Goal: Transaction & Acquisition: Purchase product/service

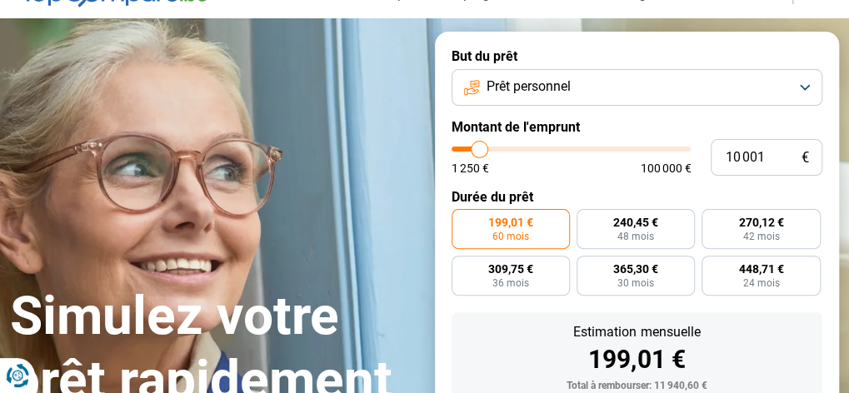
type input "9 500"
type input "9500"
type input "9 750"
type input "9750"
type input "12 000"
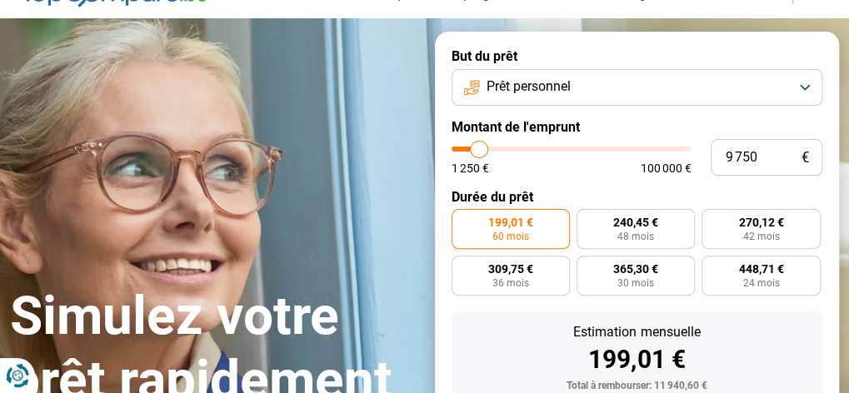
type input "12000"
type input "16 000"
type input "16000"
type input "20 500"
type input "20500"
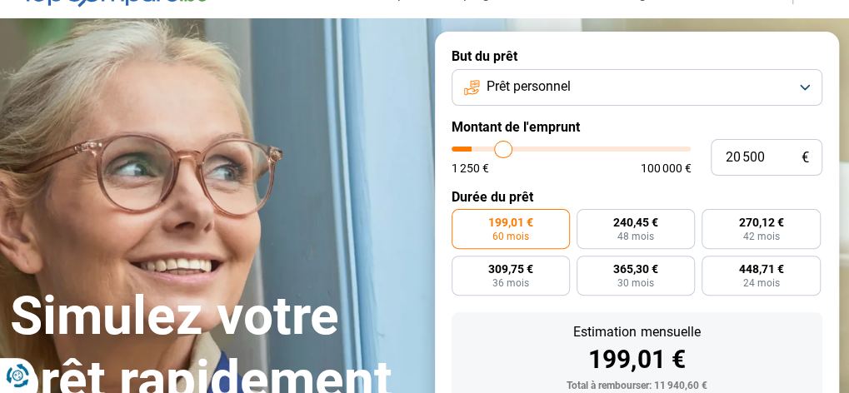
type input "22 500"
type input "22500"
type input "23 750"
type input "23750"
type input "24 750"
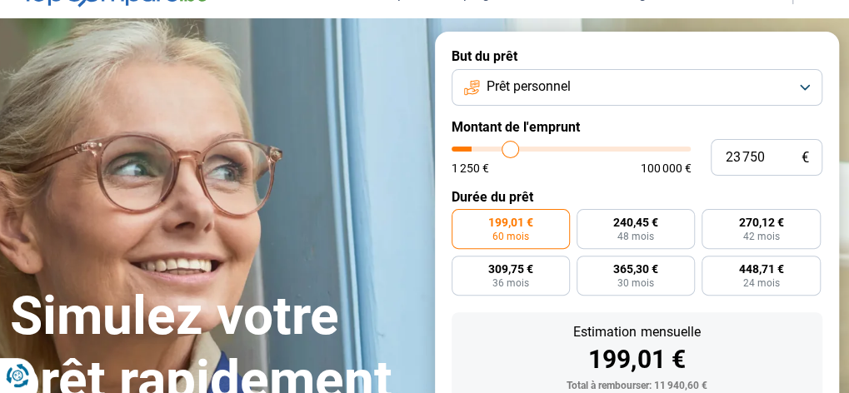
type input "24750"
type input "25 000"
type input "25000"
type input "25 250"
type input "25250"
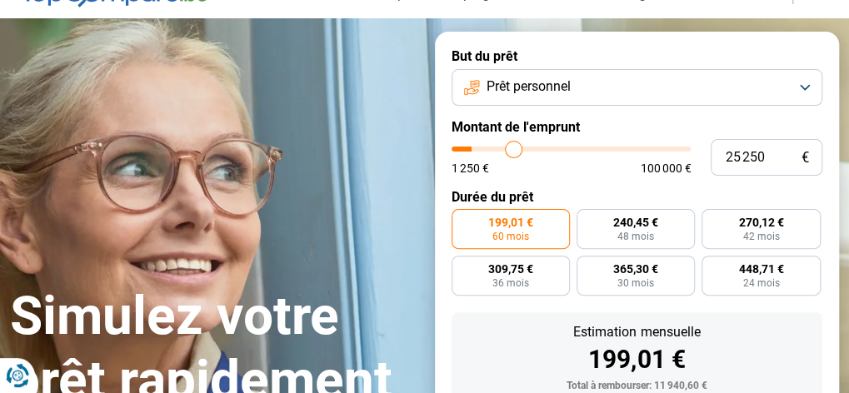
type input "25 500"
type input "25500"
type input "26 000"
type input "26000"
type input "26 500"
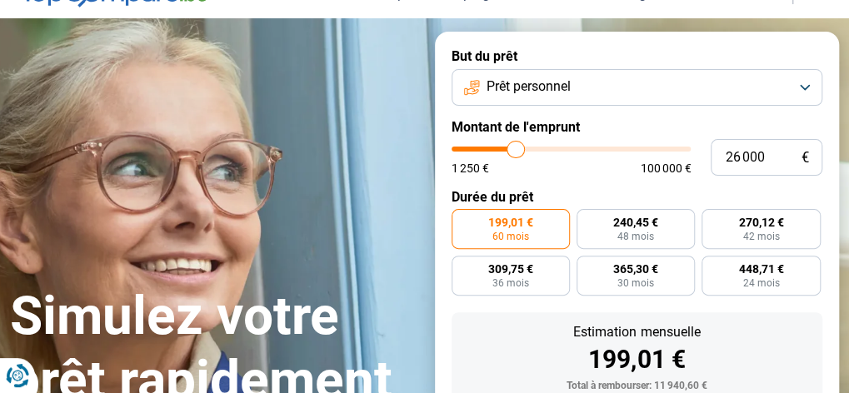
type input "26500"
type input "26 750"
type input "26750"
type input "27 500"
type input "27500"
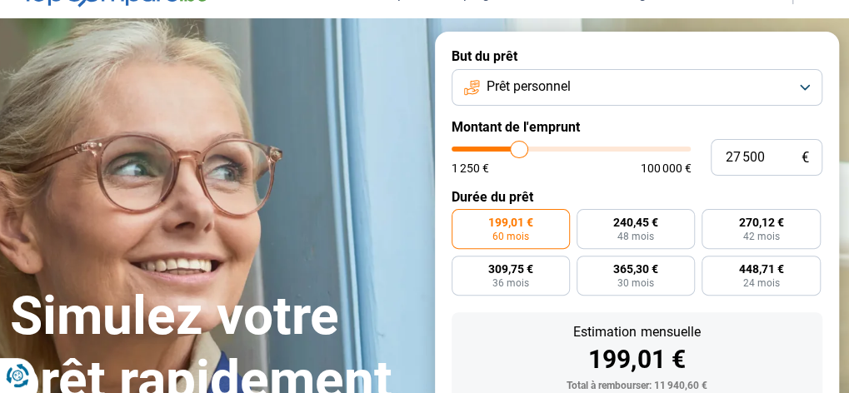
type input "28 750"
type input "28750"
type input "31 000"
type input "31000"
type input "34 750"
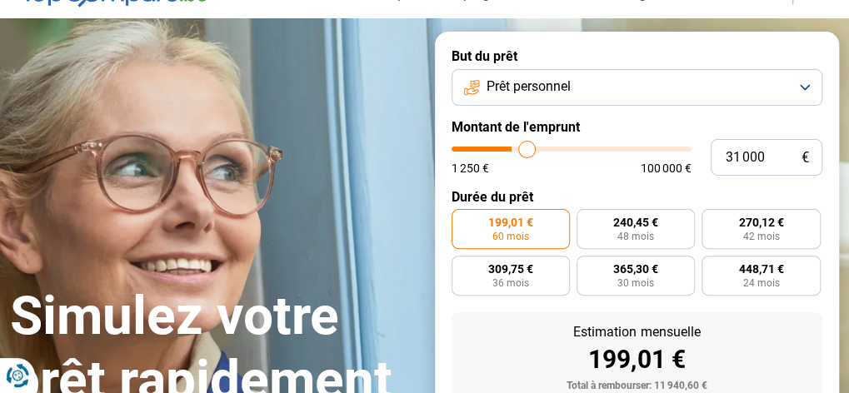
type input "34750"
type input "36 750"
type input "36750"
type input "37 500"
type input "37500"
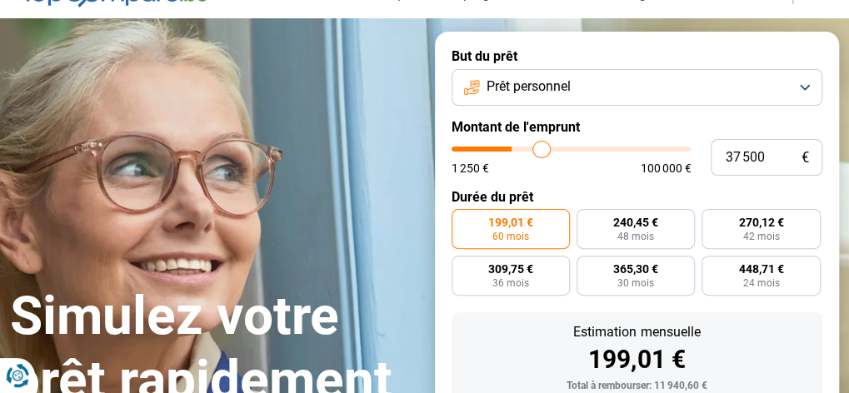
type input "38 250"
type input "38250"
type input "39 500"
type input "39500"
type input "39 750"
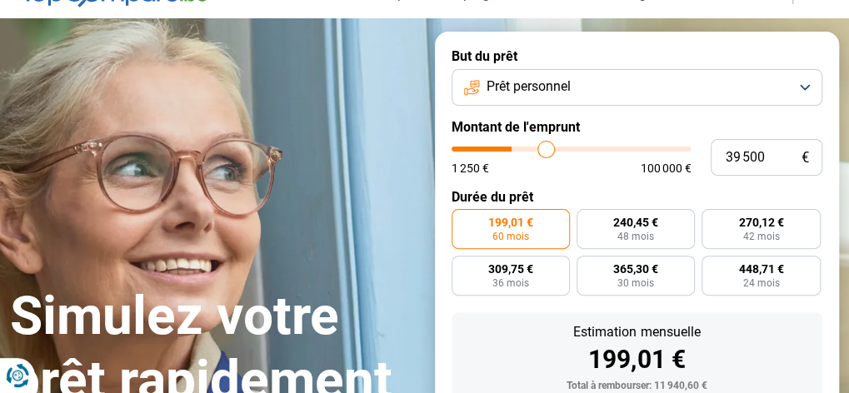
type input "39750"
type input "40 000"
type input "40000"
type input "40 250"
type input "40250"
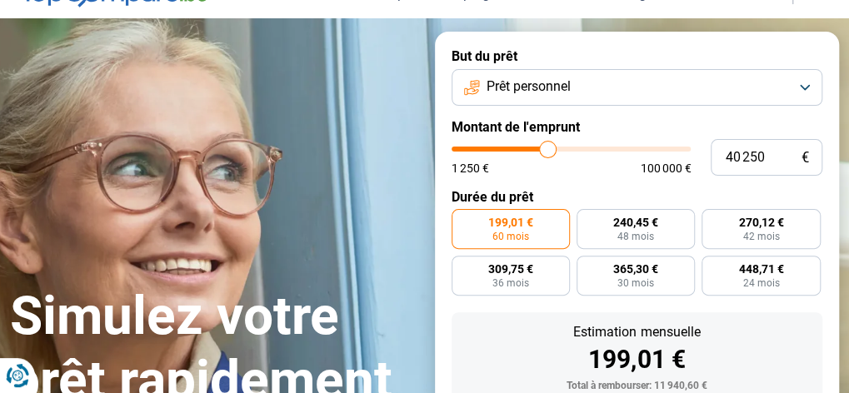
type input "41 000"
type input "41000"
type input "41 250"
type input "41250"
type input "41 500"
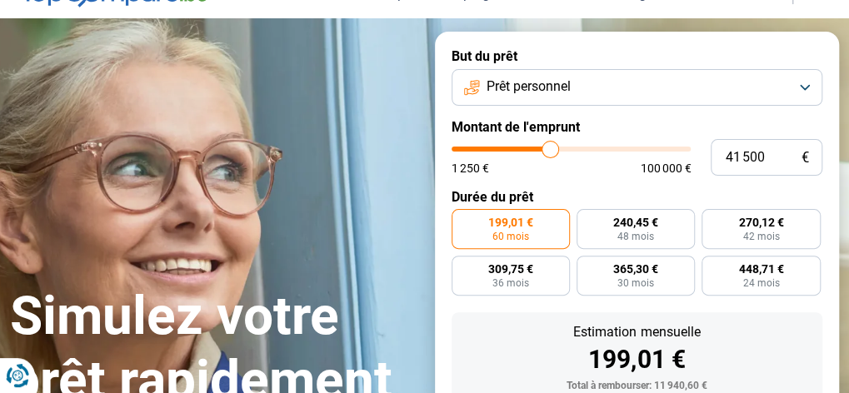
drag, startPoint x: 478, startPoint y: 143, endPoint x: 550, endPoint y: 156, distance: 72.7
type input "41500"
click at [550, 152] on input "range" at bounding box center [572, 149] width 240 height 5
radio input "false"
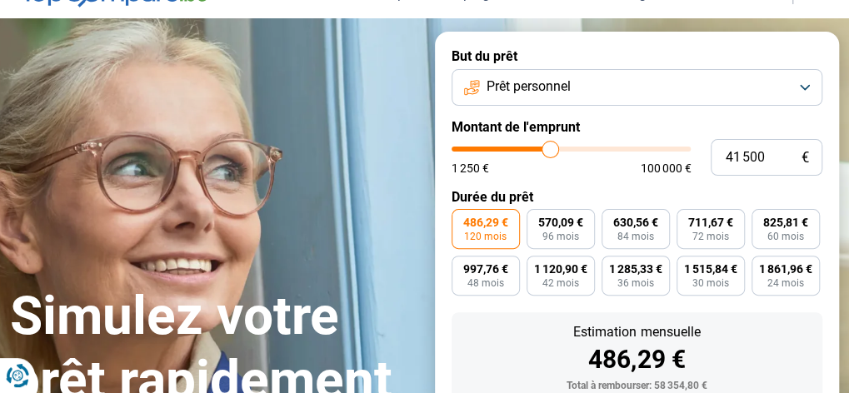
click at [550, 152] on input "range" at bounding box center [572, 149] width 240 height 5
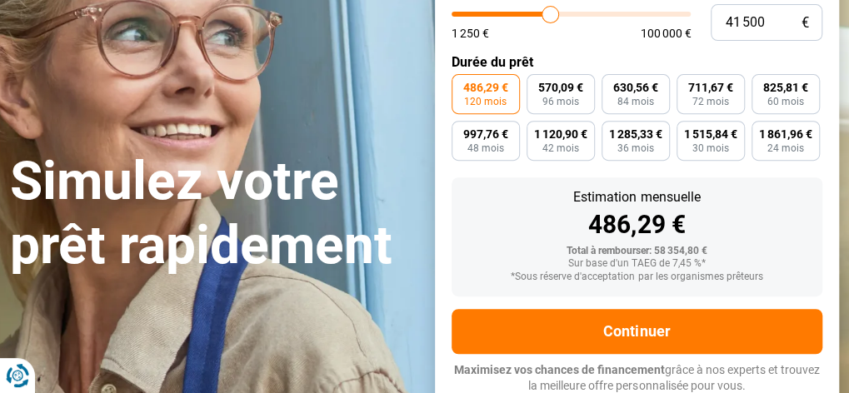
scroll to position [222, 0]
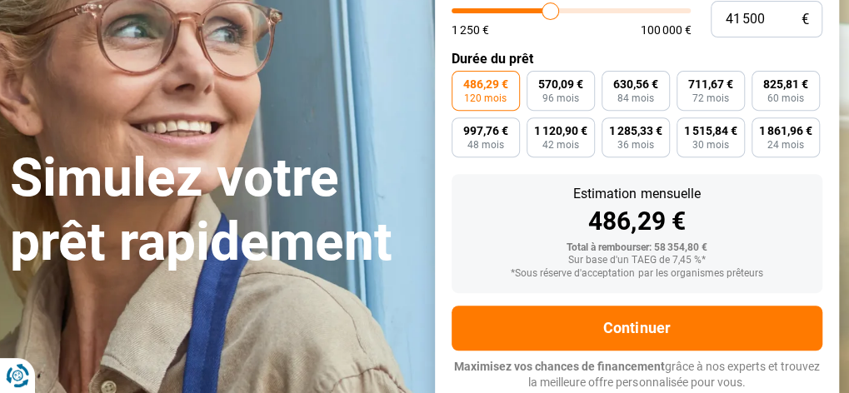
click at [550, 13] on input "range" at bounding box center [572, 10] width 240 height 5
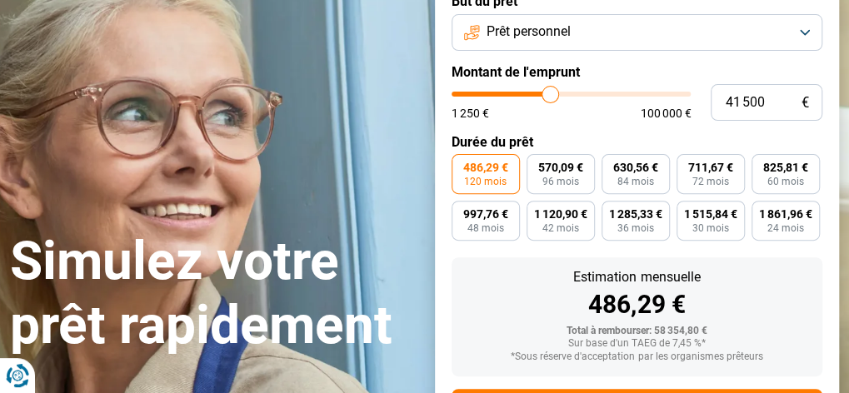
scroll to position [55, 0]
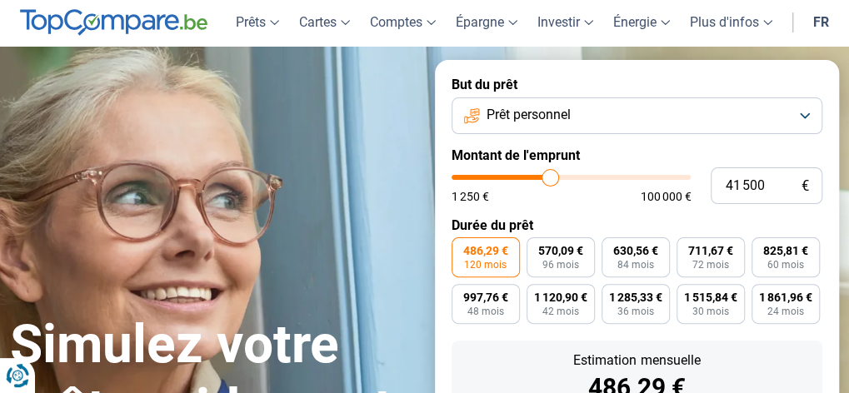
click at [807, 117] on button "Prêt personnel" at bounding box center [638, 115] width 372 height 37
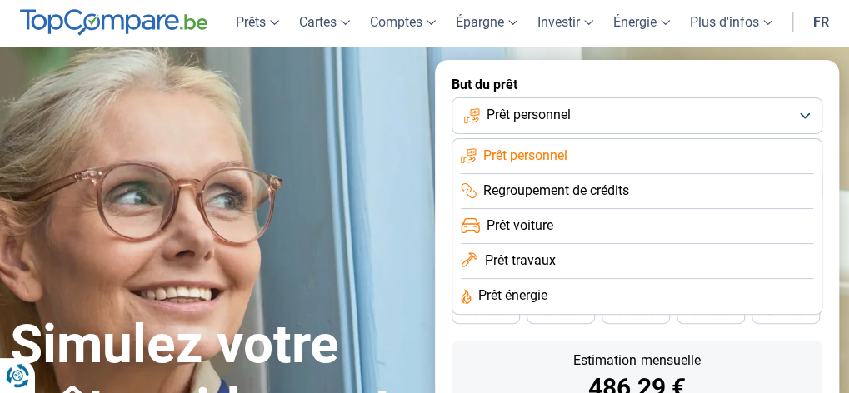
click at [546, 212] on li "Prêt voiture" at bounding box center [637, 226] width 353 height 35
click at [546, 212] on form "But du prêt Prêt personnel Prêt personnel Regroupement de crédits Prêt voiture …" at bounding box center [637, 317] width 405 height 514
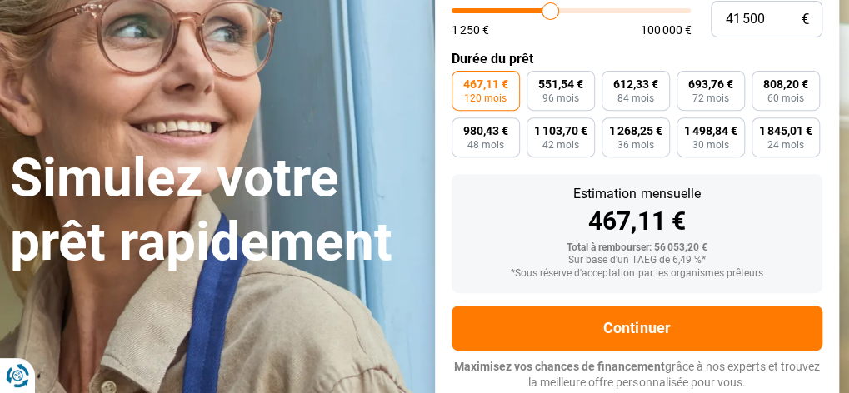
scroll to position [138, 0]
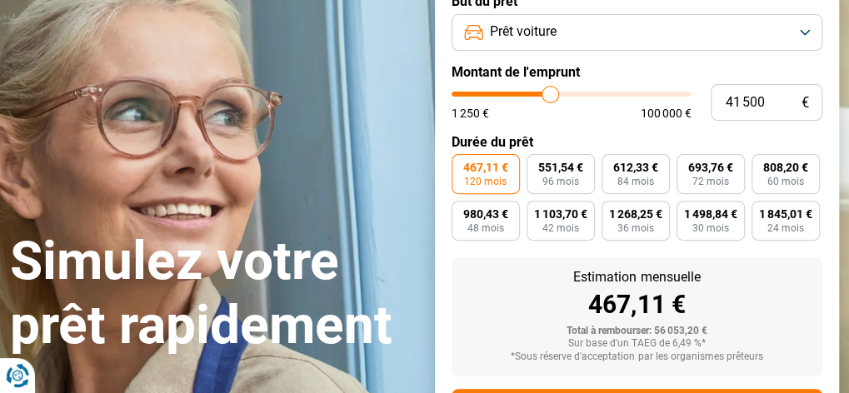
type input "22 500"
type input "22500"
click at [507, 92] on input "range" at bounding box center [572, 94] width 240 height 5
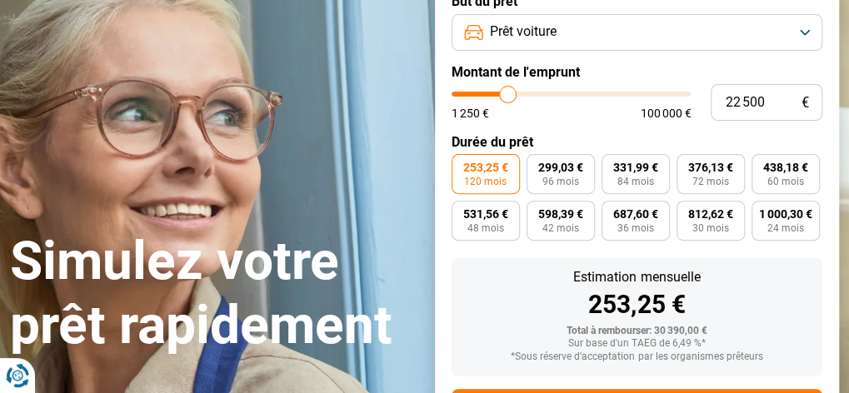
type input "24 500"
type input "24500"
type input "24 750"
type input "24750"
type input "25 000"
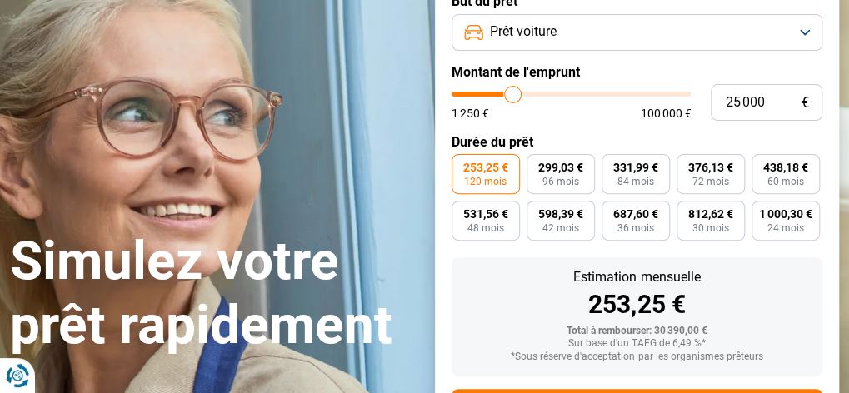
type input "25000"
type input "25 250"
type input "25250"
type input "25 500"
type input "25500"
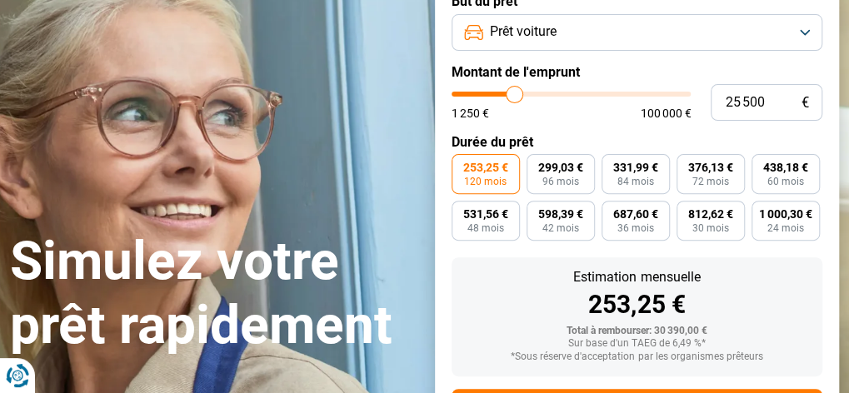
type input "25 750"
click at [516, 97] on input "range" at bounding box center [572, 94] width 240 height 5
click at [517, 97] on input "range" at bounding box center [572, 94] width 240 height 5
type input "26750"
click at [517, 97] on input "range" at bounding box center [572, 94] width 240 height 5
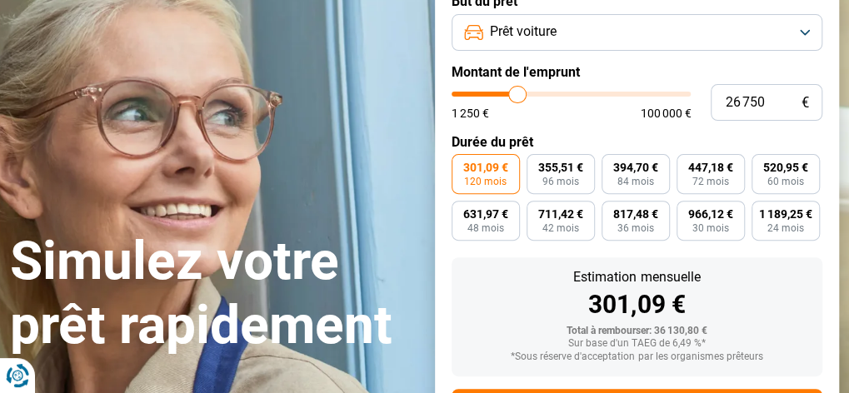
type input "27 500"
type input "27750"
click at [520, 96] on input "range" at bounding box center [572, 94] width 240 height 5
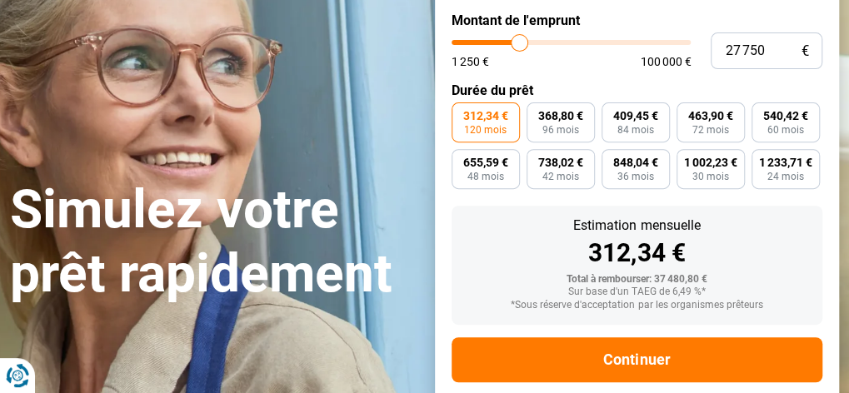
click at [522, 96] on form "But du prêt Prêt voiture Montant de l'emprunt 27 750 € 1 250 € 100 000 € Durée …" at bounding box center [637, 182] width 405 height 514
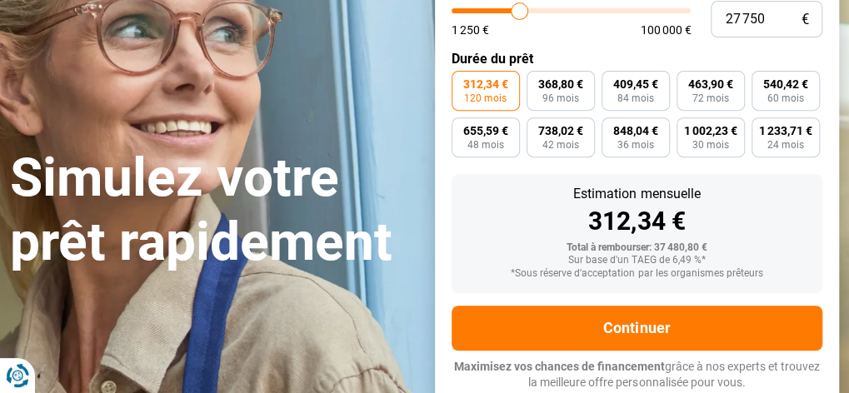
click at [522, 96] on div "312,34 € 120 mois 368,80 € 96 mois 409,45 € 84 mois 463,90 € 72 mois 540,42 € 6…" at bounding box center [638, 114] width 372 height 87
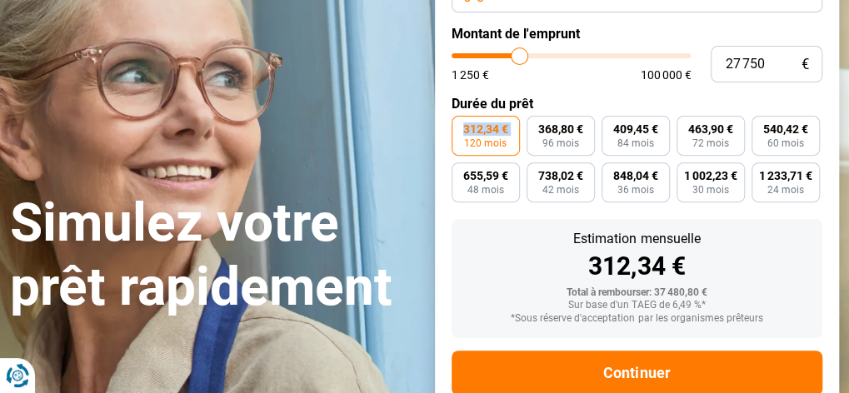
scroll to position [138, 0]
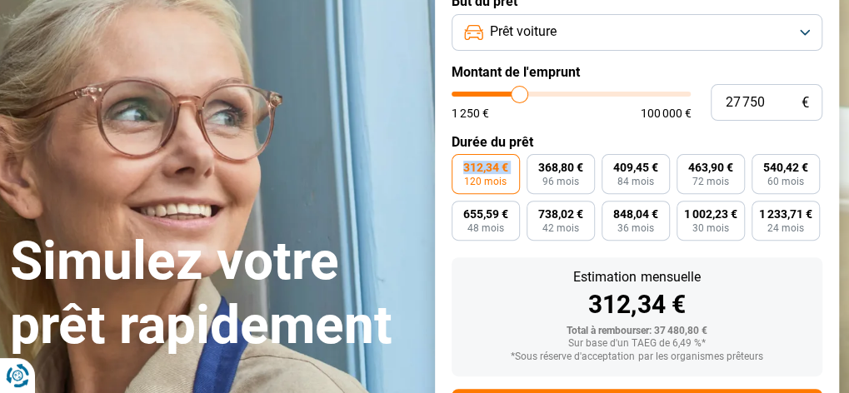
type input "8 500"
type input "8500"
click at [476, 92] on input "range" at bounding box center [572, 94] width 240 height 5
radio input "true"
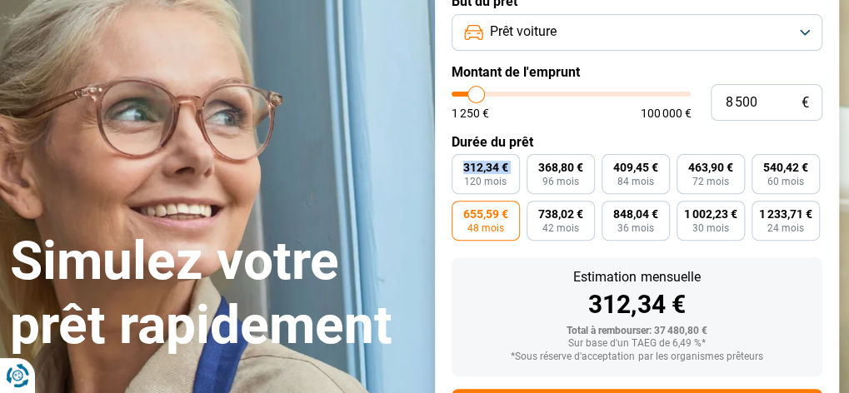
click at [476, 92] on input "range" at bounding box center [572, 94] width 240 height 5
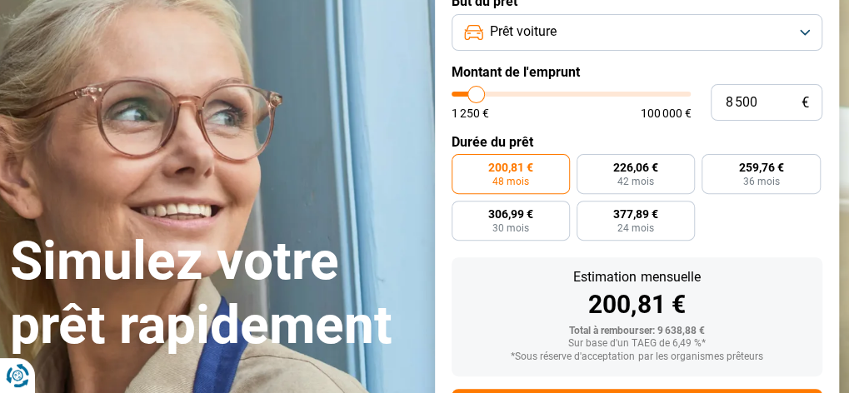
click at [476, 92] on input "range" at bounding box center [572, 94] width 240 height 5
click at [771, 104] on input "8 500" at bounding box center [767, 102] width 112 height 37
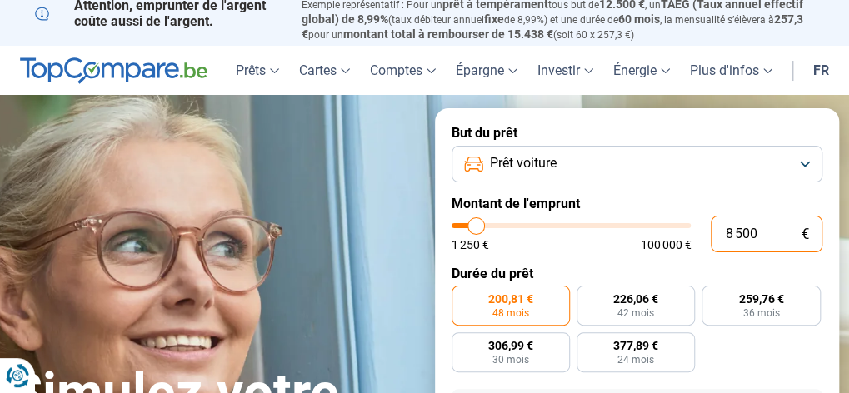
scroll to position [0, 0]
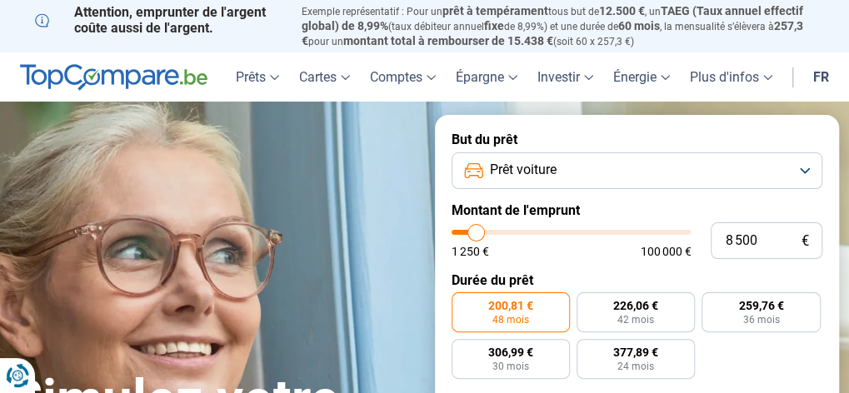
click at [770, 103] on section "Simulez votre prêt rapidement Simulez votre prêt rapidement But du prêt Prêt vo…" at bounding box center [424, 372] width 849 height 541
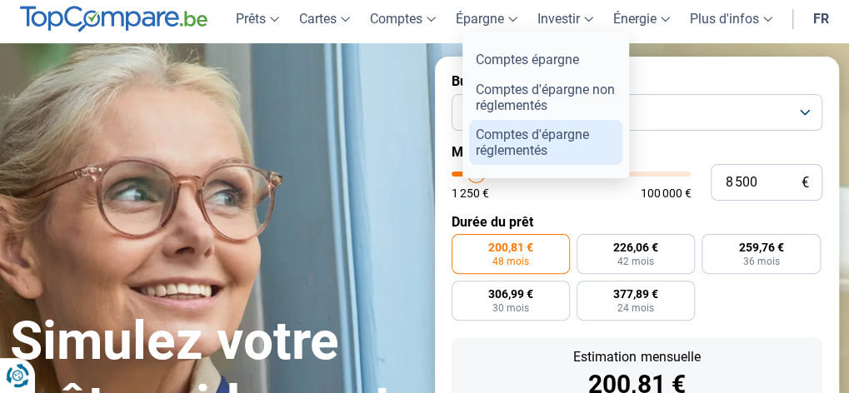
scroll to position [83, 0]
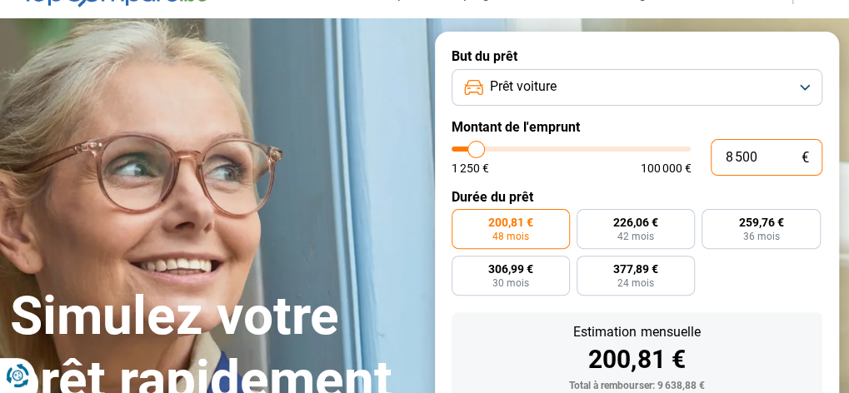
click at [760, 155] on input "8 500" at bounding box center [767, 157] width 112 height 37
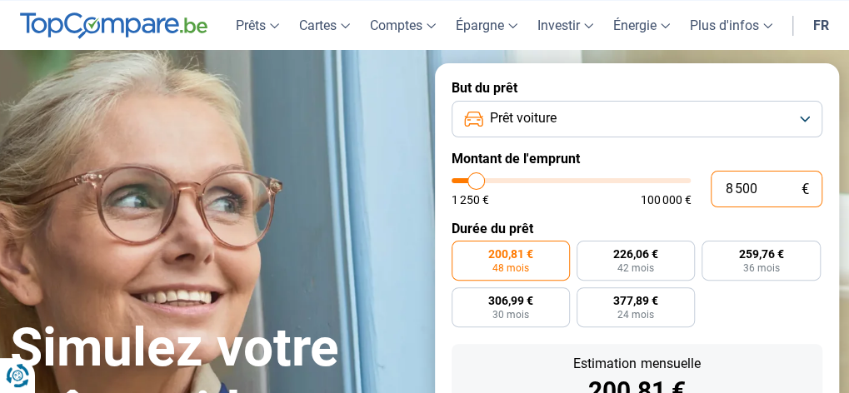
type input "850"
type input "1250"
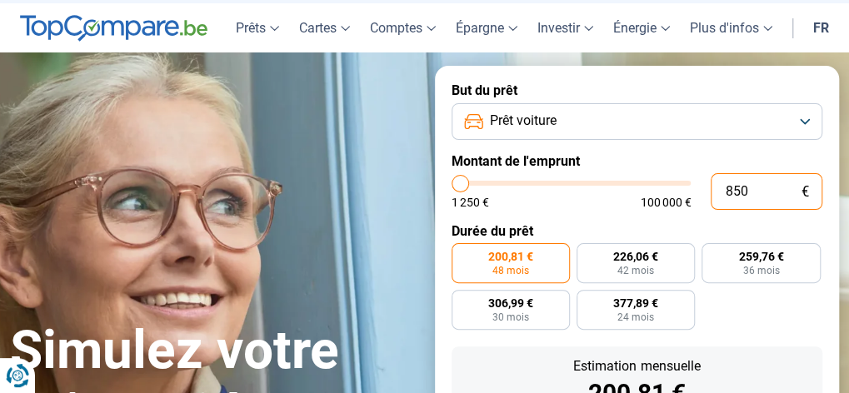
type input "85"
type input "1250"
type input "8"
type input "1250"
type input "0"
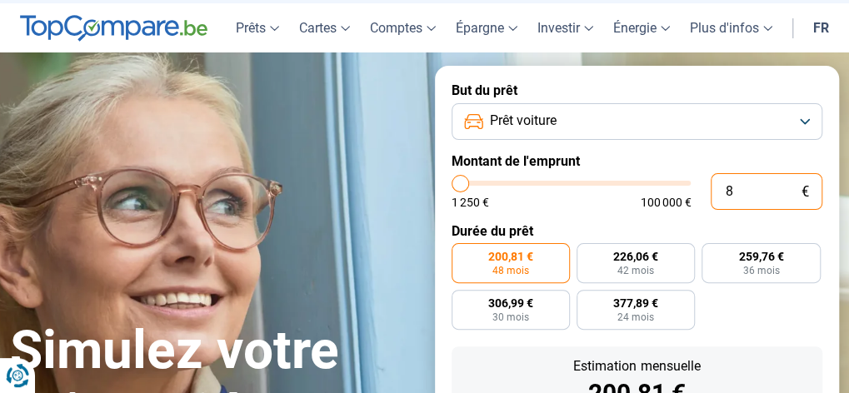
type input "1250"
type input "1 250"
type input "1250"
radio input "true"
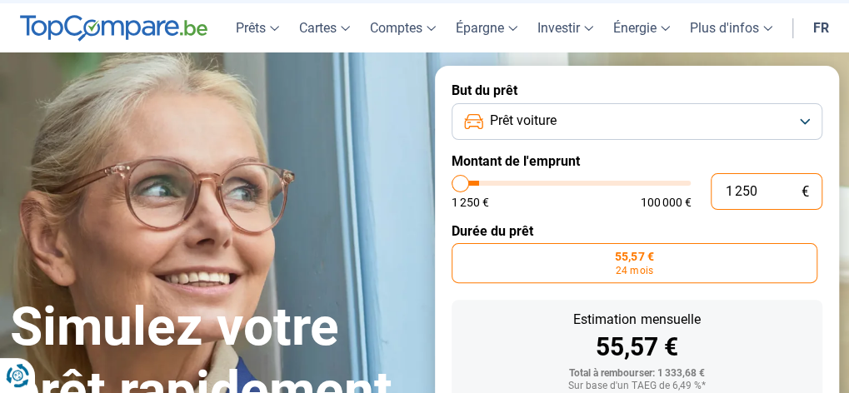
type input "12 501"
type input "12500"
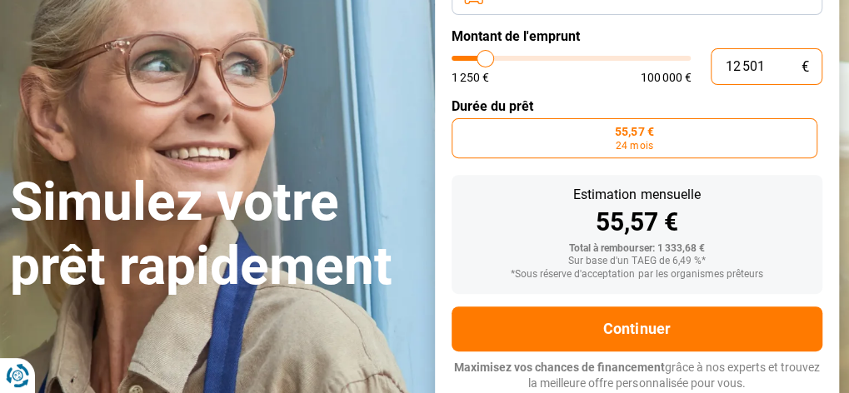
scroll to position [175, 0]
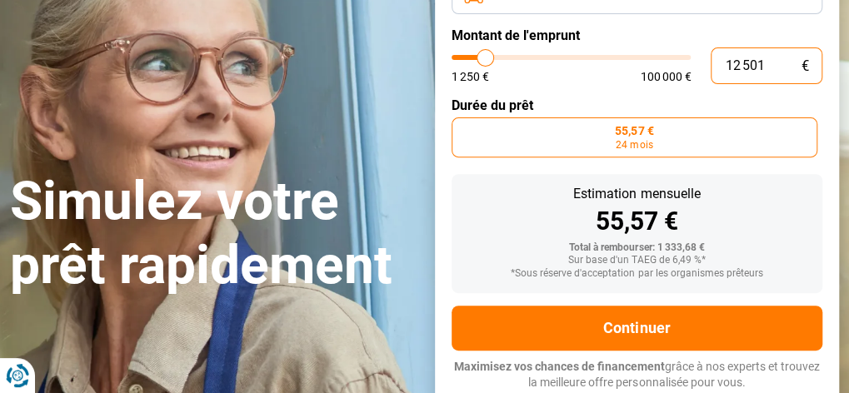
type input "125 012"
type input "100000"
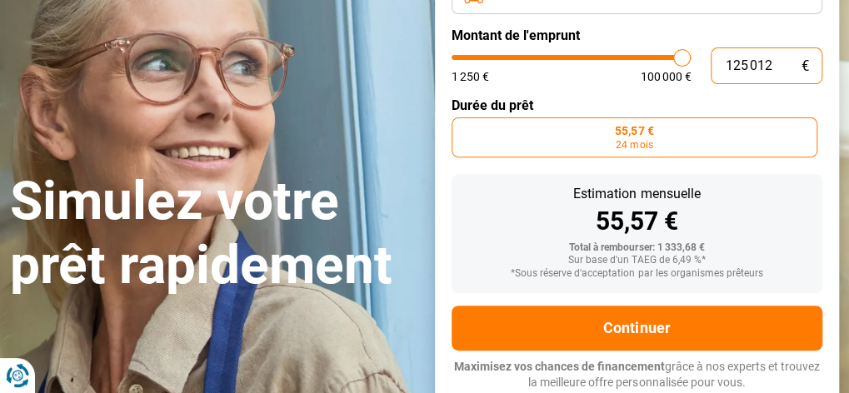
type input "100 000"
type input "100000"
radio input "false"
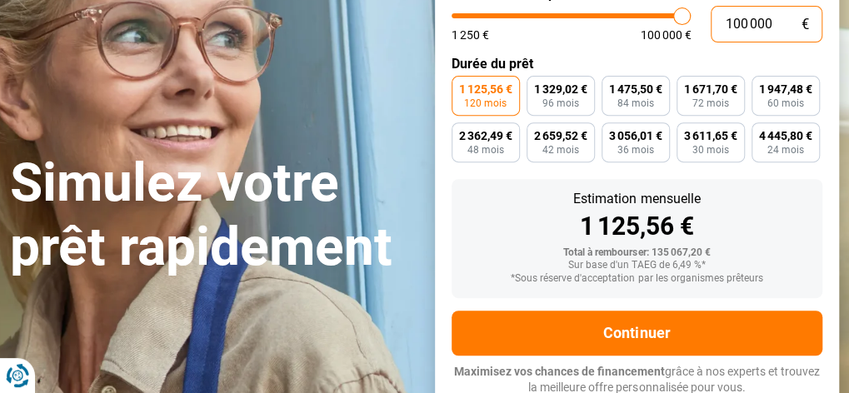
scroll to position [222, 0]
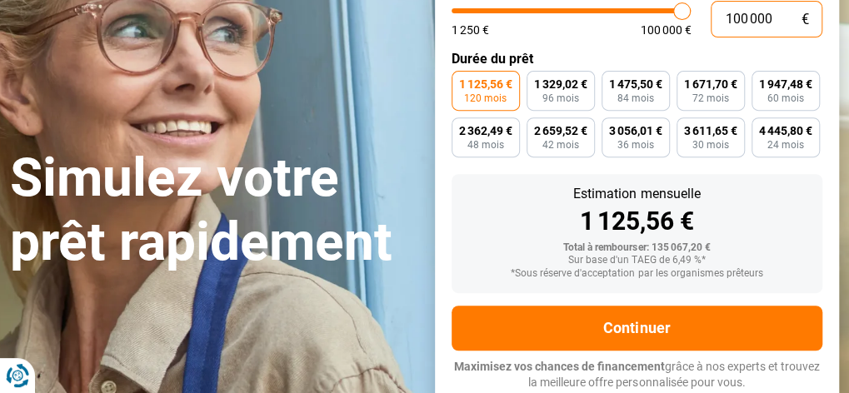
type input "10 000"
type input "10000"
type input "1 000"
type input "1250"
type input "100"
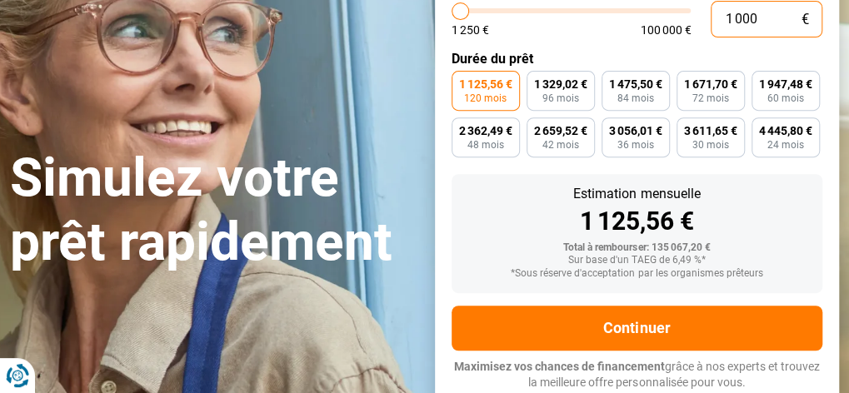
type input "1250"
type input "10"
type input "1250"
type input "1"
type input "1250"
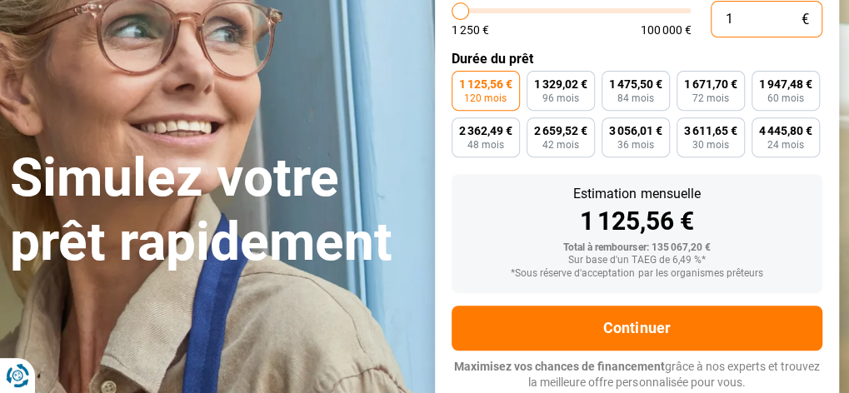
type input "12"
type input "1250"
type input "1 250"
type input "1250"
radio input "true"
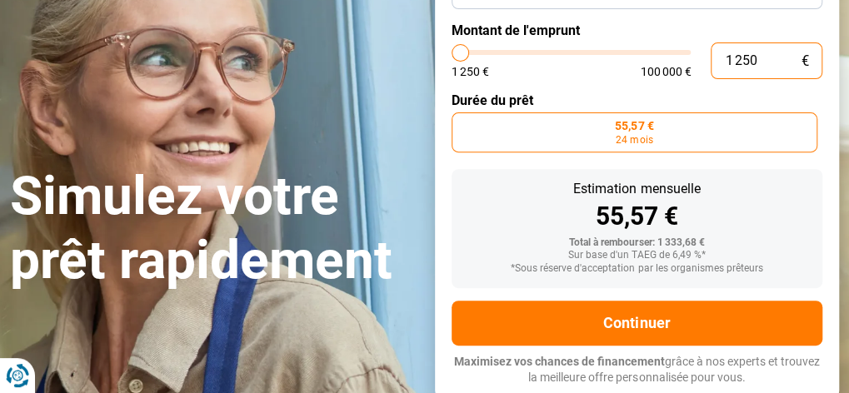
scroll to position [175, 0]
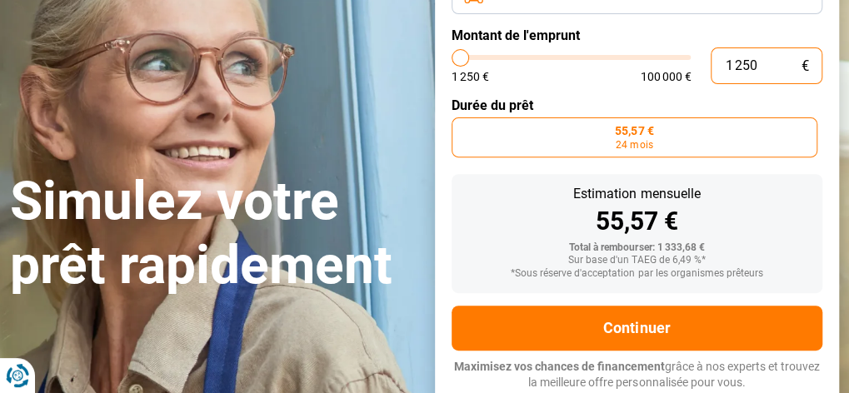
type input "12 500"
type input "12500"
type input "125 000"
type input "100000"
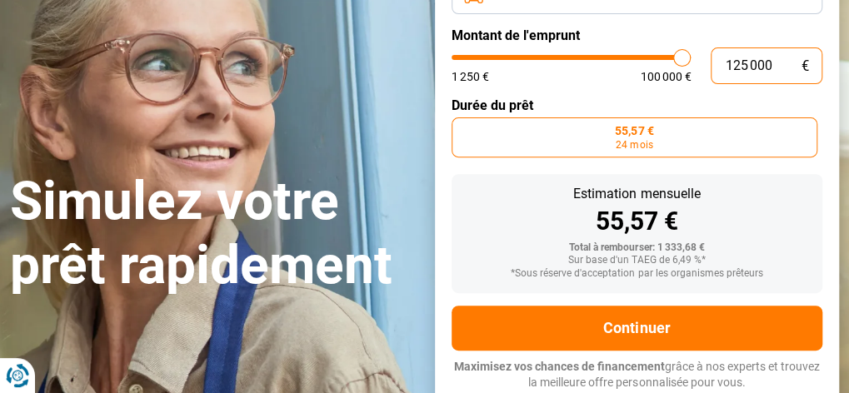
type input "100 000"
type input "100000"
radio input "false"
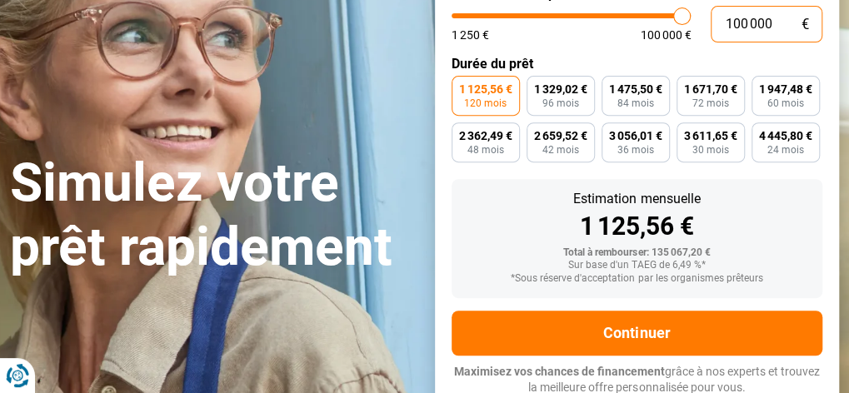
scroll to position [222, 0]
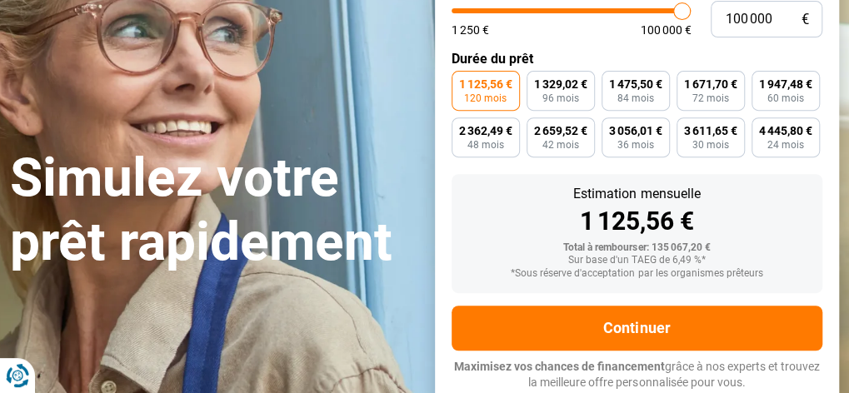
click at [497, 97] on span "120 mois" at bounding box center [485, 98] width 42 height 10
click at [462, 82] on input "1 125,56 € 120 mois" at bounding box center [457, 76] width 11 height 11
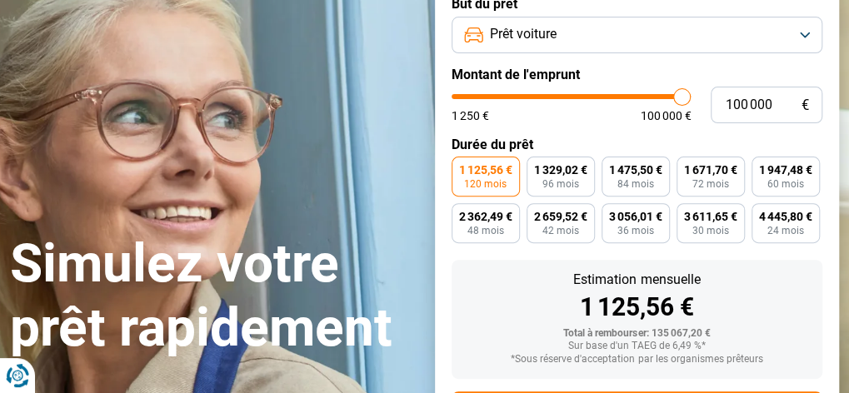
scroll to position [55, 0]
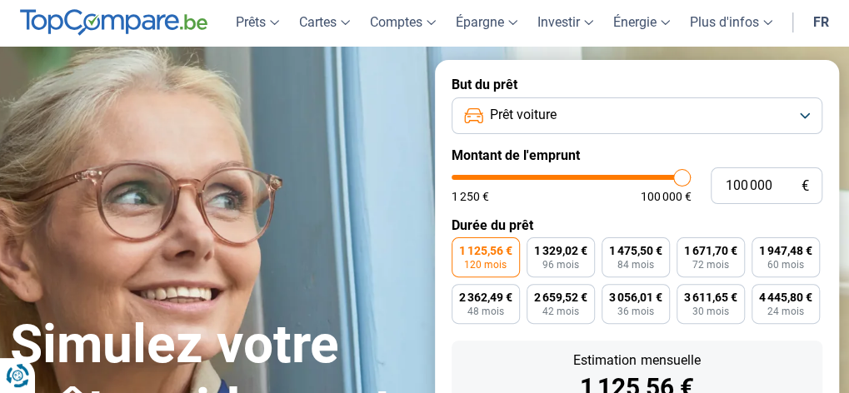
type input "96 750"
type input "96750"
type input "96 500"
type input "96500"
type input "95 750"
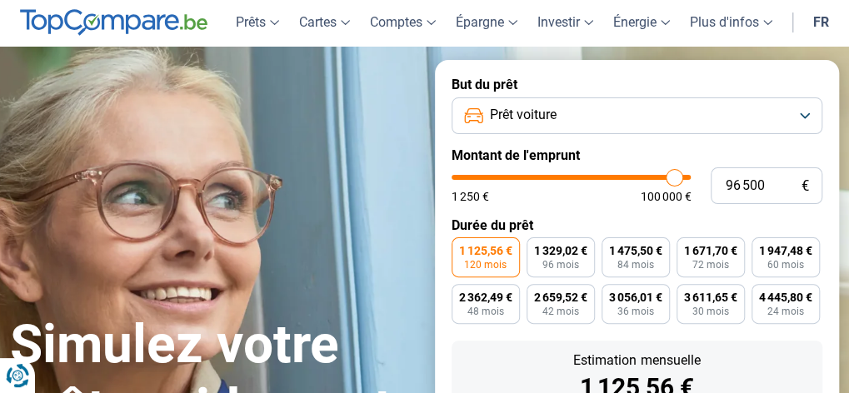
type input "95750"
type input "95 000"
type input "95000"
type input "94 750"
type input "94750"
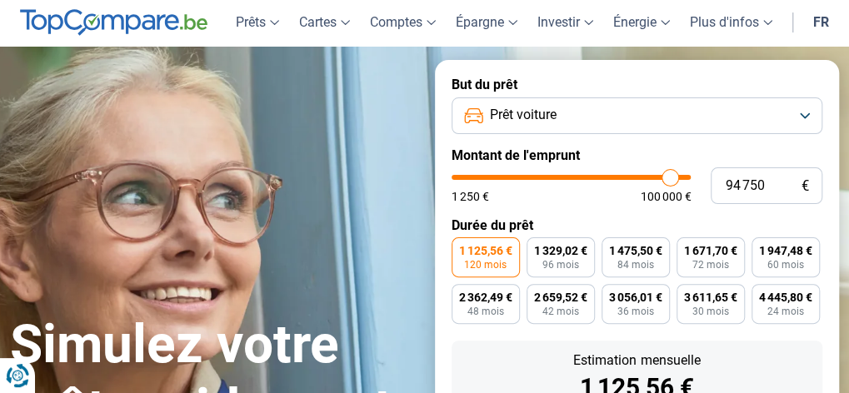
type input "94 250"
type input "94250"
type input "93 750"
type input "93750"
type input "93 250"
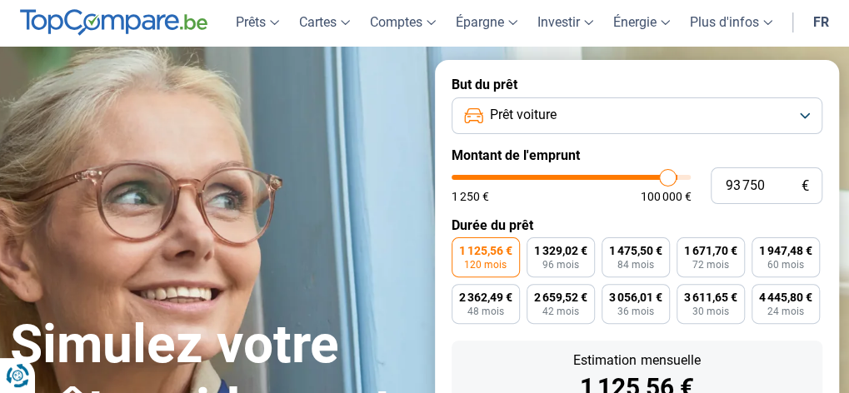
type input "93250"
type input "93 000"
type input "93000"
type input "92 500"
type input "92500"
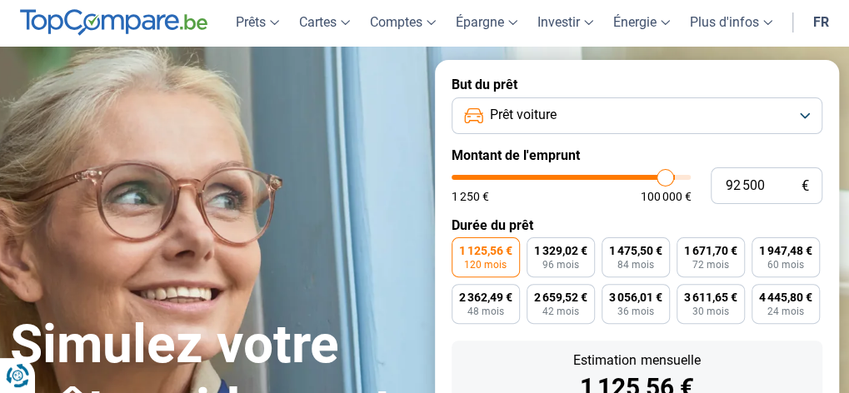
type input "92 250"
type input "92250"
type input "92 000"
type input "92000"
type input "91 750"
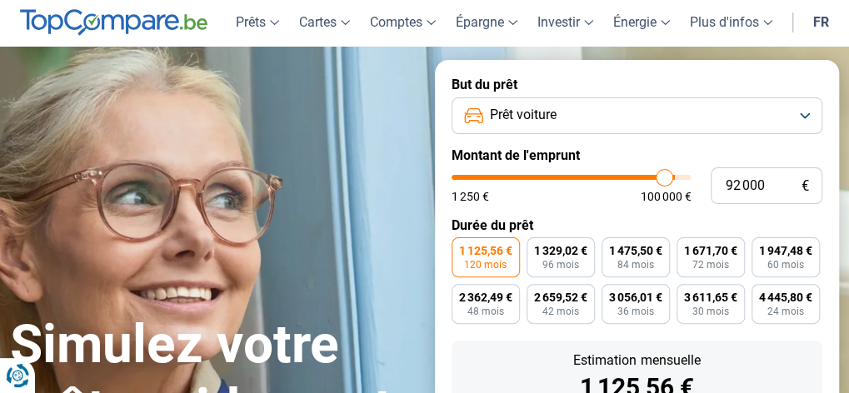
type input "91750"
type input "91 250"
type input "91250"
type input "91 000"
type input "91000"
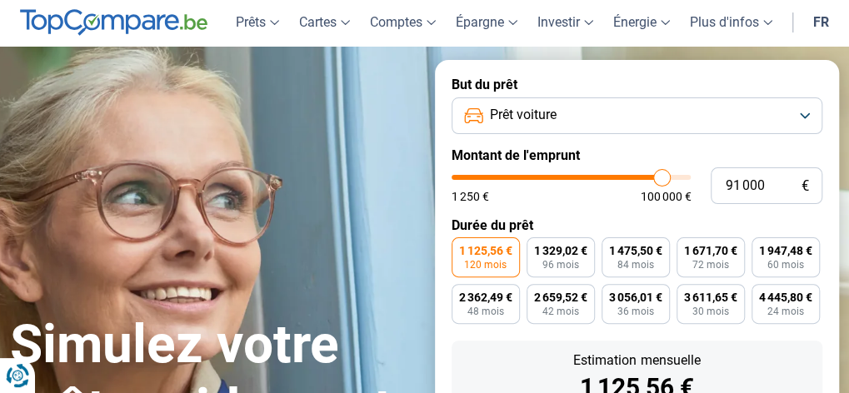
type input "90 500"
type input "90500"
type input "90 250"
type input "90250"
type input "90 000"
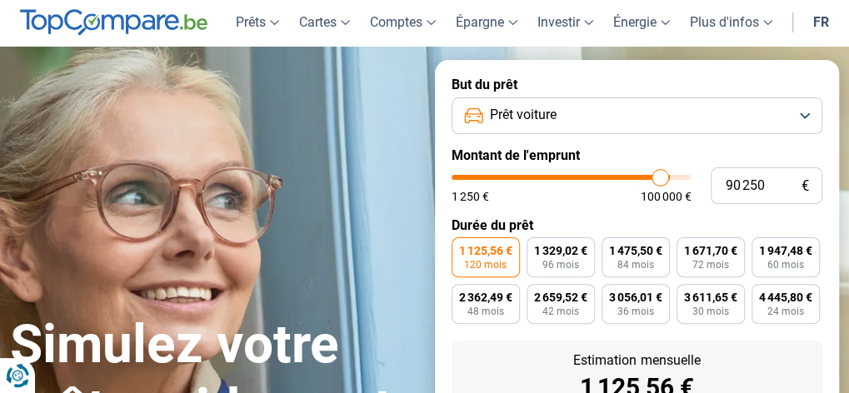
type input "90000"
type input "89 500"
type input "89500"
type input "89 250"
type input "89250"
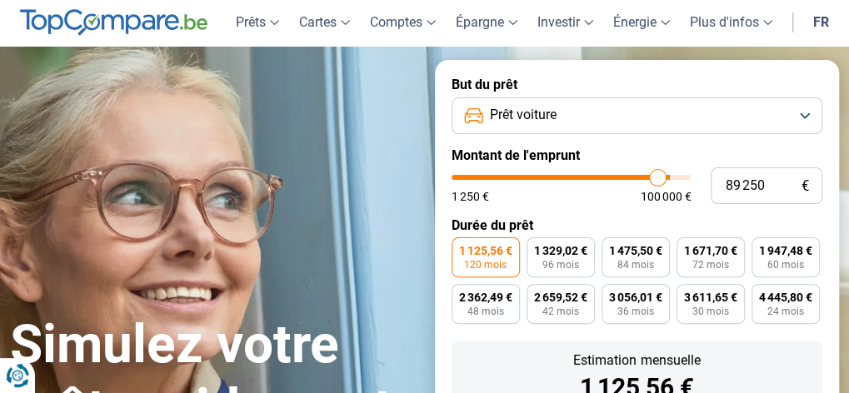
type input "88 750"
type input "88750"
type input "88 500"
type input "88500"
type input "88 000"
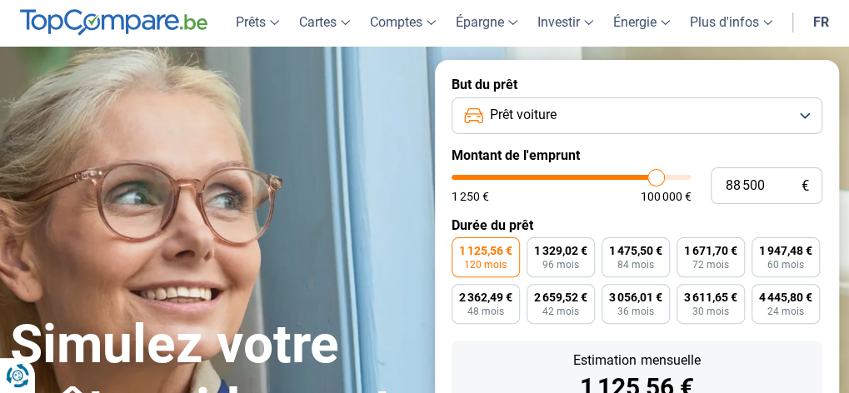
type input "88000"
type input "87 750"
type input "87750"
type input "87 250"
type input "87250"
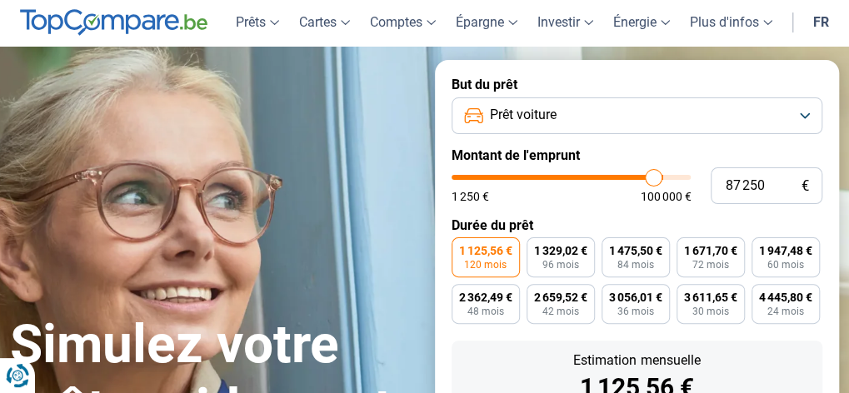
type input "87 000"
type input "87000"
type input "86 750"
type input "86750"
type input "86 500"
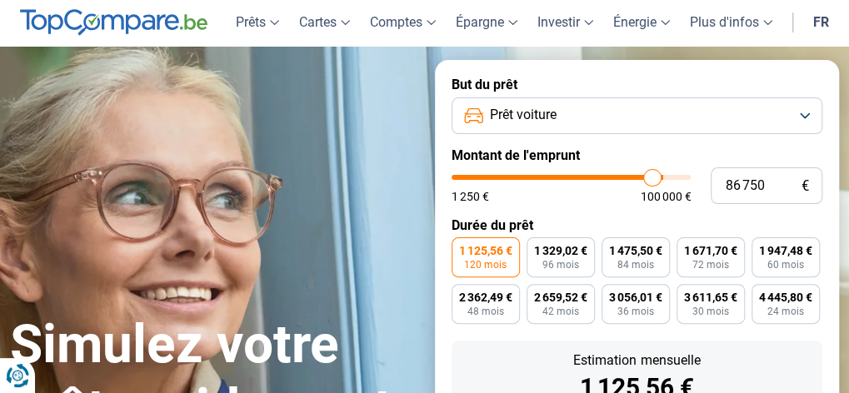
type input "86500"
type input "86 000"
type input "86000"
type input "85 750"
type input "85750"
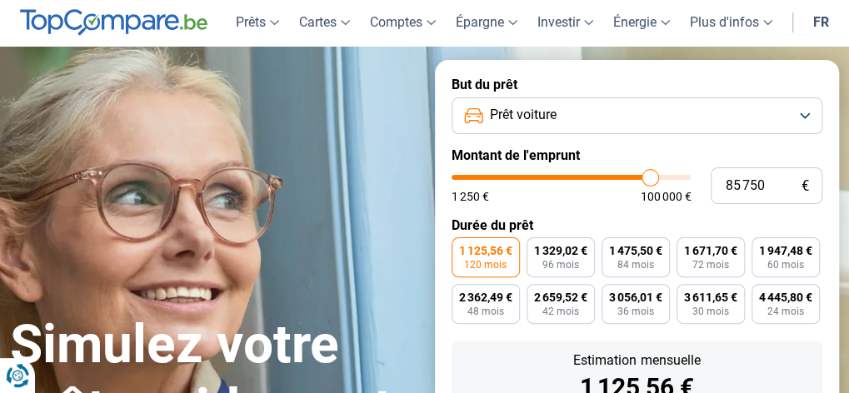
type input "85 000"
type input "85000"
type input "84 500"
type input "84500"
type input "84 250"
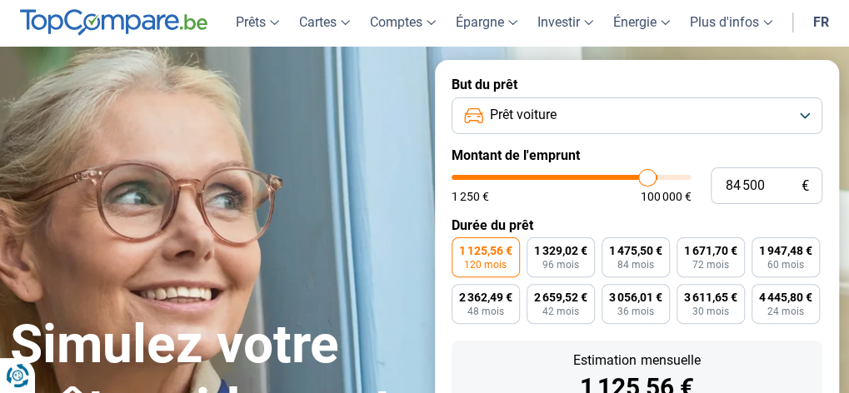
type input "84250"
type input "83 750"
type input "83750"
type input "83 250"
type input "83250"
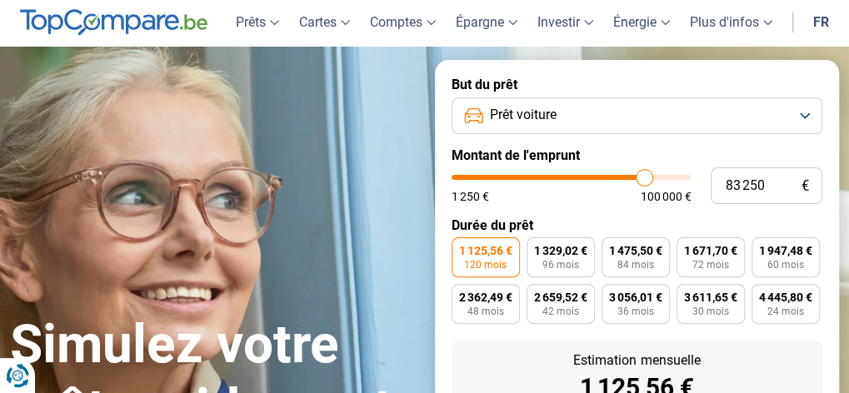
type input "82 500"
type input "82500"
type input "80 750"
type input "80750"
type input "78 750"
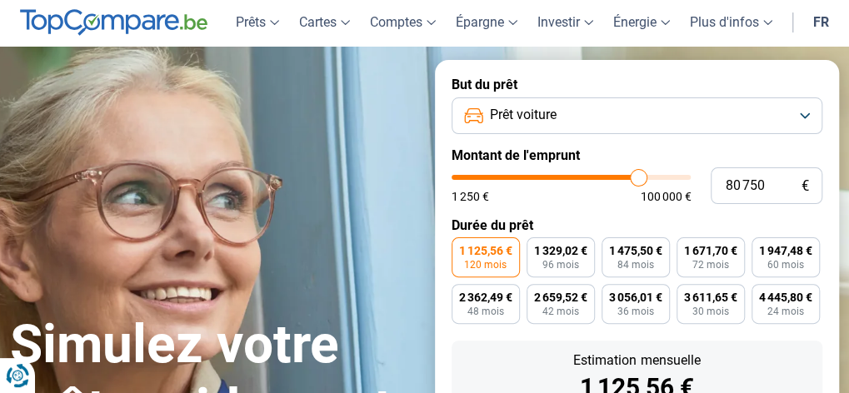
type input "78750"
type input "77 000"
type input "77000"
type input "76 250"
type input "76250"
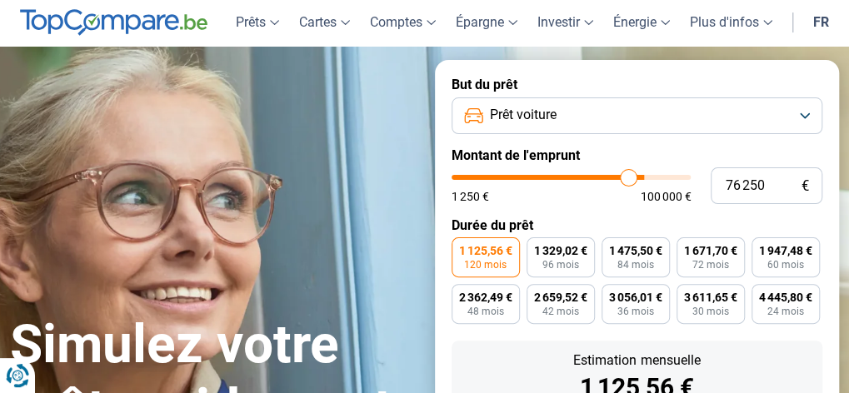
type input "75 250"
type input "75250"
type input "73 500"
type input "73500"
drag, startPoint x: 676, startPoint y: 182, endPoint x: 608, endPoint y: 190, distance: 68.0
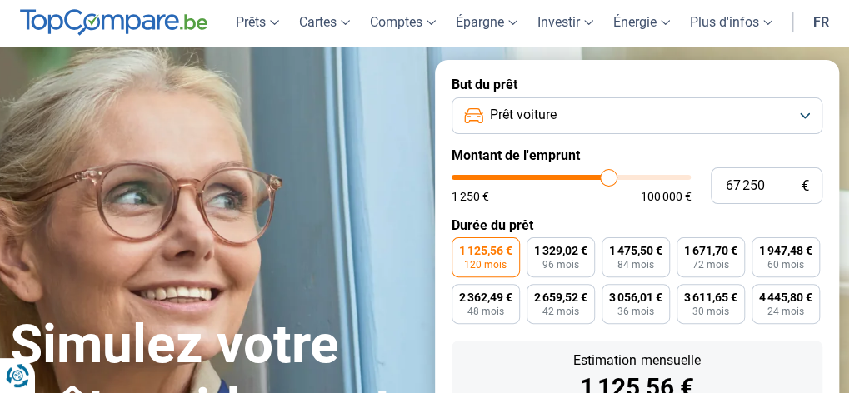
click at [608, 180] on input "range" at bounding box center [572, 177] width 240 height 5
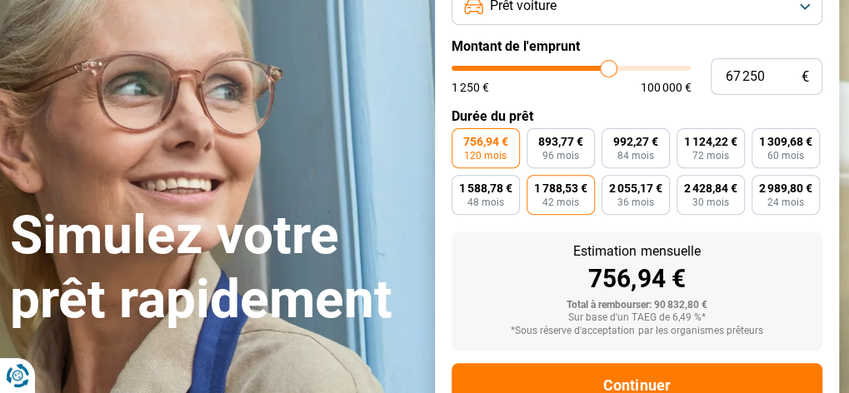
scroll to position [138, 0]
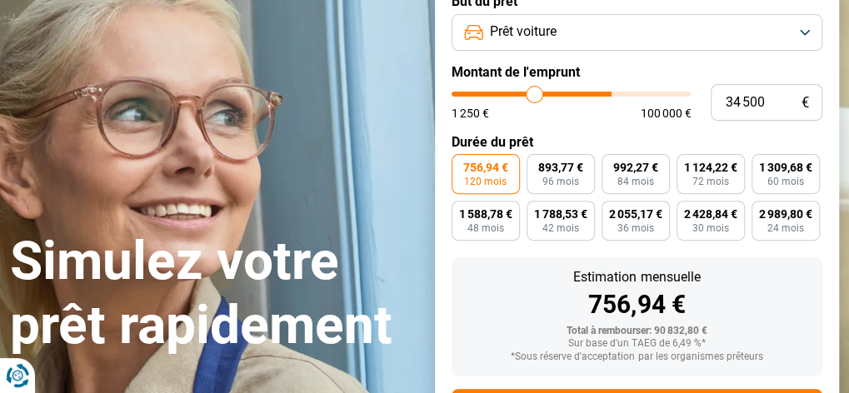
click at [535, 94] on input "range" at bounding box center [572, 94] width 240 height 5
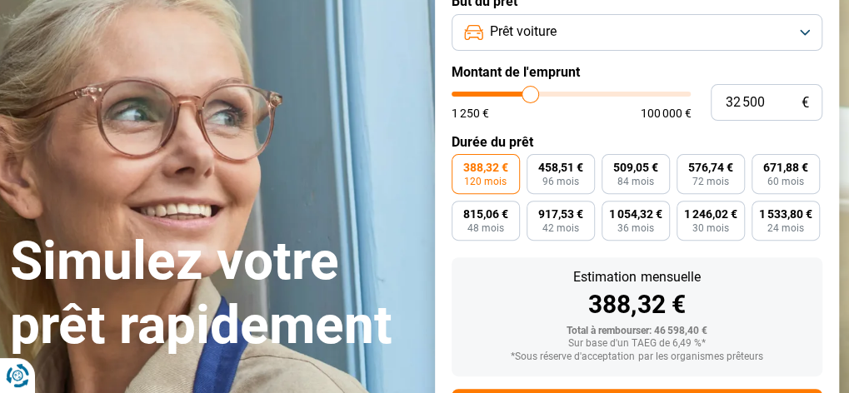
drag, startPoint x: 537, startPoint y: 97, endPoint x: 525, endPoint y: 94, distance: 11.9
click at [530, 95] on input "range" at bounding box center [572, 94] width 240 height 5
click at [527, 94] on input "range" at bounding box center [572, 94] width 240 height 5
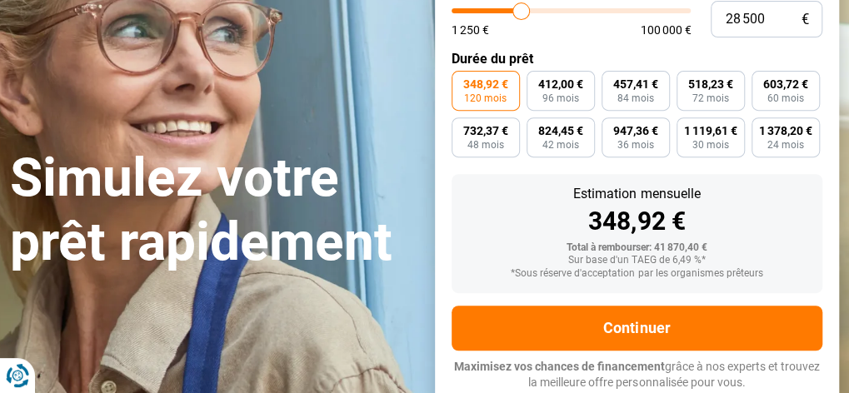
click at [522, 13] on input "range" at bounding box center [572, 10] width 240 height 5
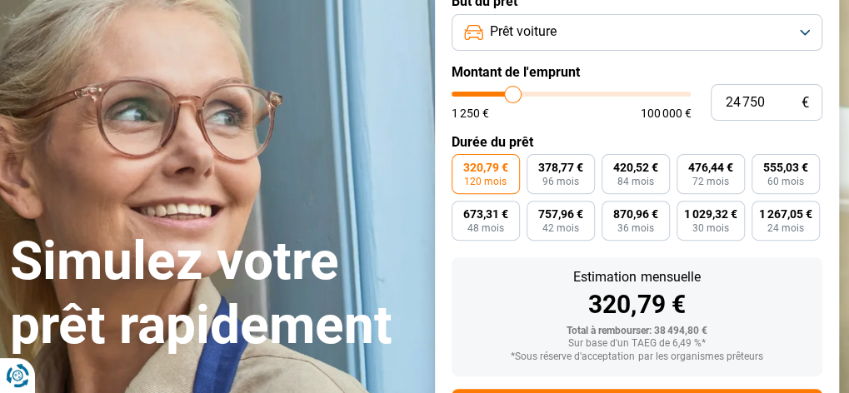
click at [513, 93] on input "range" at bounding box center [572, 94] width 240 height 5
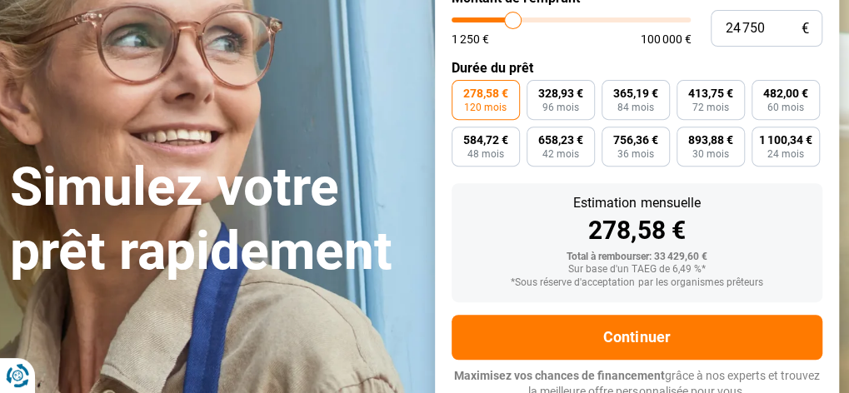
click at [510, 22] on input "range" at bounding box center [572, 19] width 240 height 5
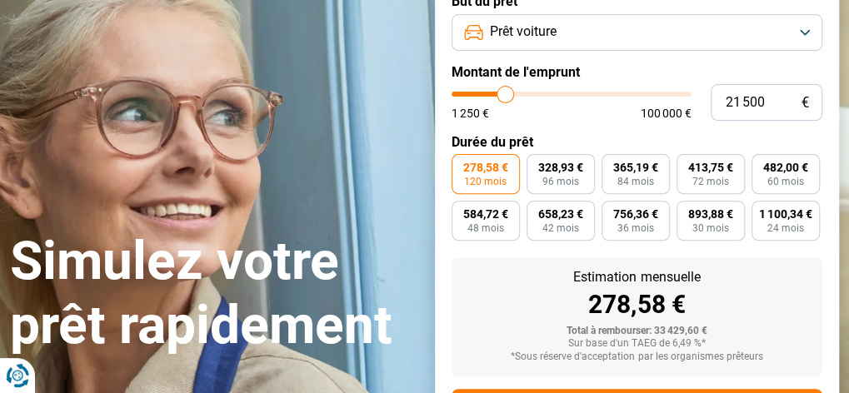
click at [505, 94] on input "range" at bounding box center [572, 94] width 240 height 5
click at [502, 94] on input "range" at bounding box center [572, 94] width 240 height 5
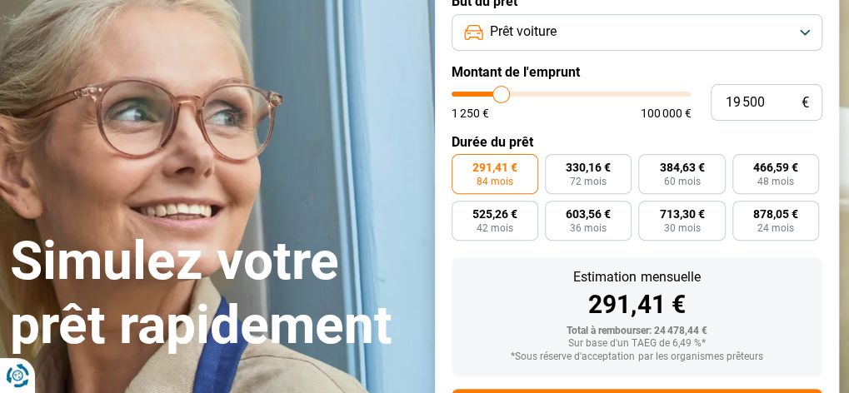
click at [502, 94] on input "range" at bounding box center [572, 94] width 240 height 5
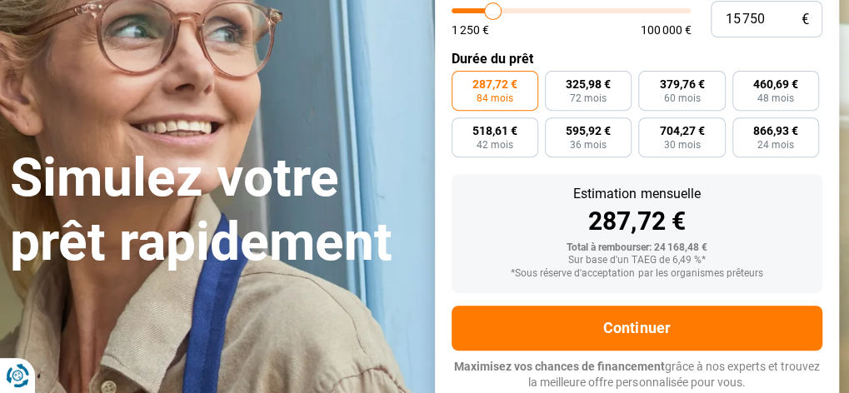
click at [492, 13] on input "range" at bounding box center [572, 10] width 240 height 5
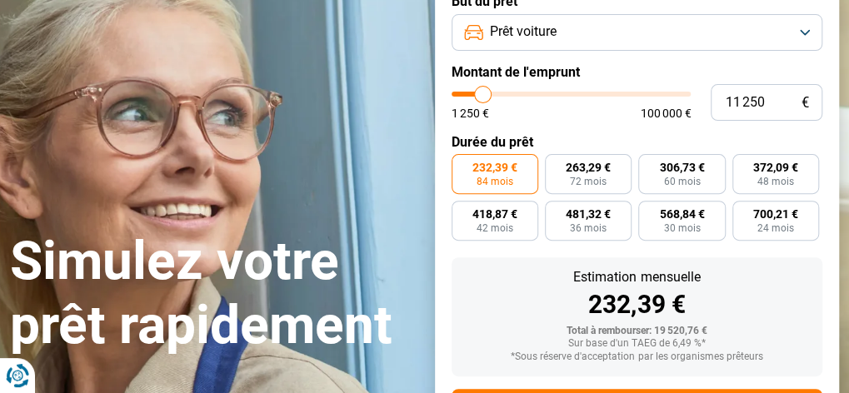
click at [482, 96] on input "range" at bounding box center [572, 94] width 240 height 5
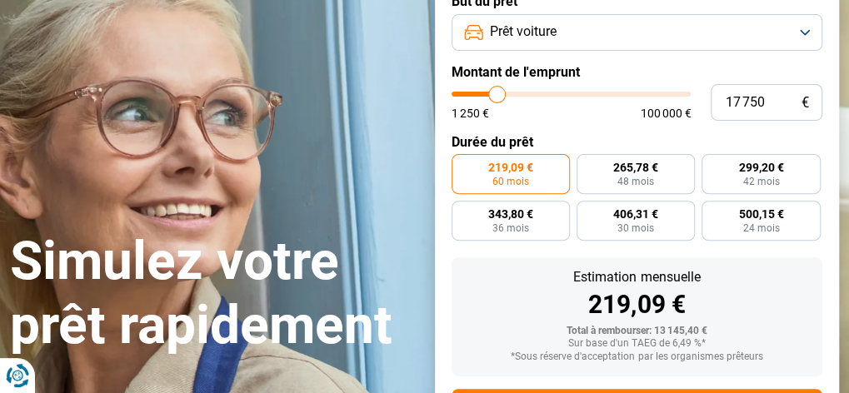
click at [497, 95] on input "range" at bounding box center [572, 94] width 240 height 5
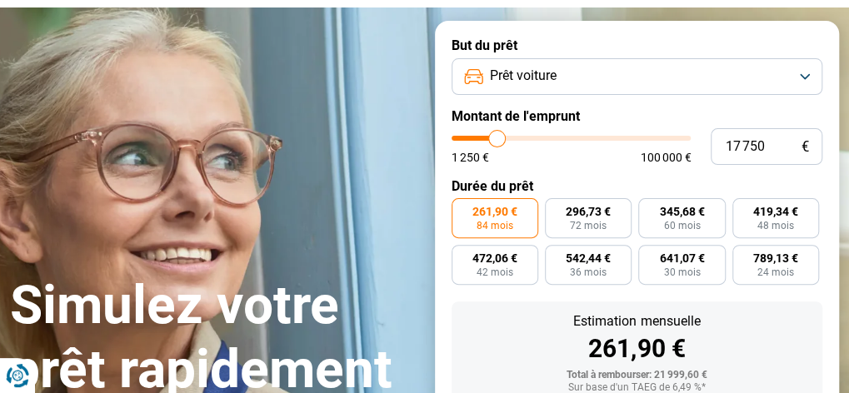
scroll to position [55, 0]
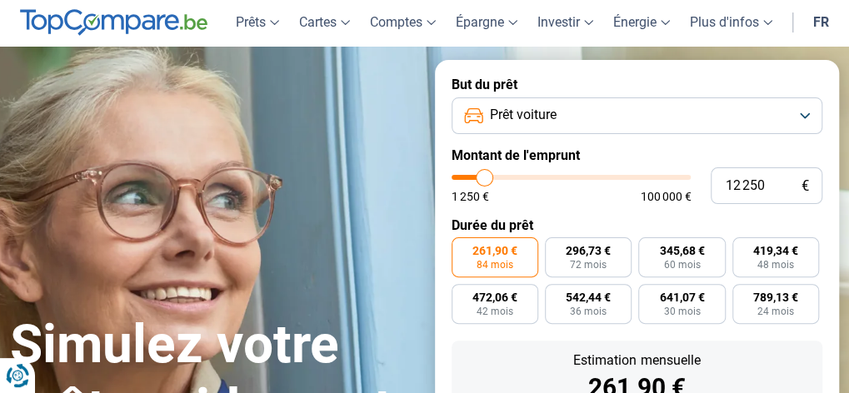
click at [484, 176] on input "range" at bounding box center [572, 177] width 240 height 5
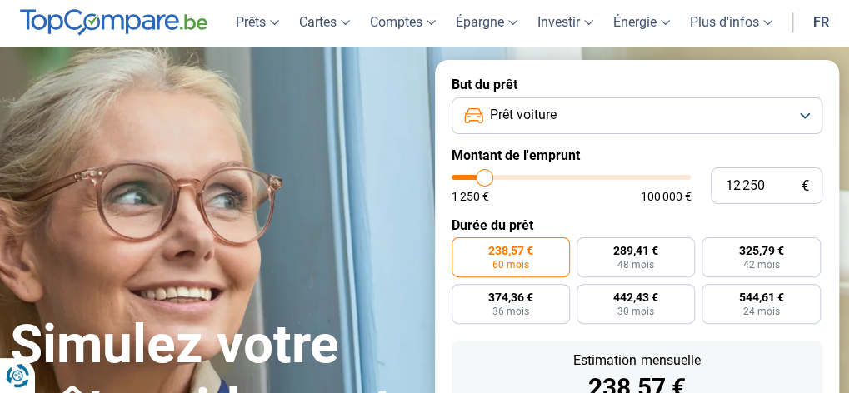
scroll to position [0, 0]
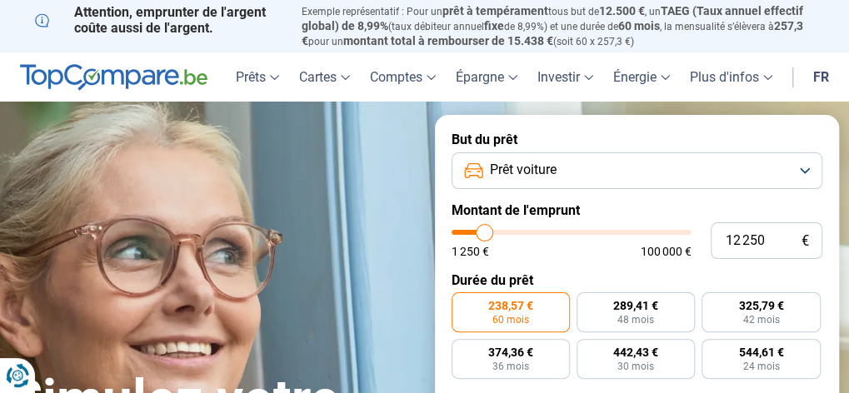
click at [477, 235] on input "range" at bounding box center [572, 232] width 240 height 5
click at [482, 232] on input "range" at bounding box center [572, 232] width 240 height 5
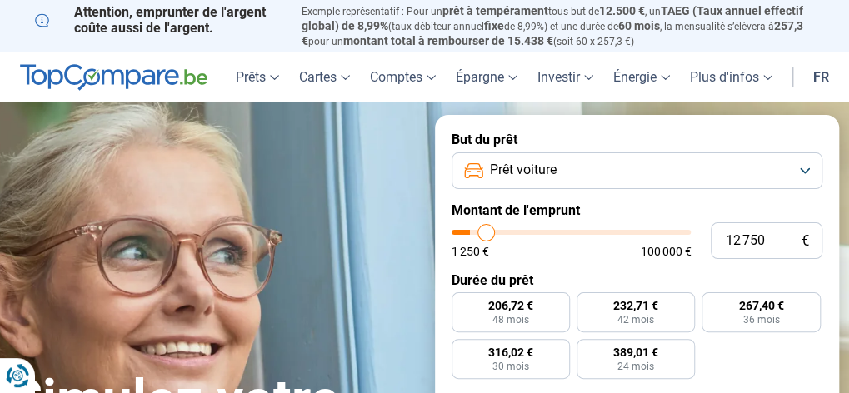
click at [486, 231] on input "range" at bounding box center [572, 232] width 240 height 5
click at [487, 230] on input "range" at bounding box center [572, 232] width 240 height 5
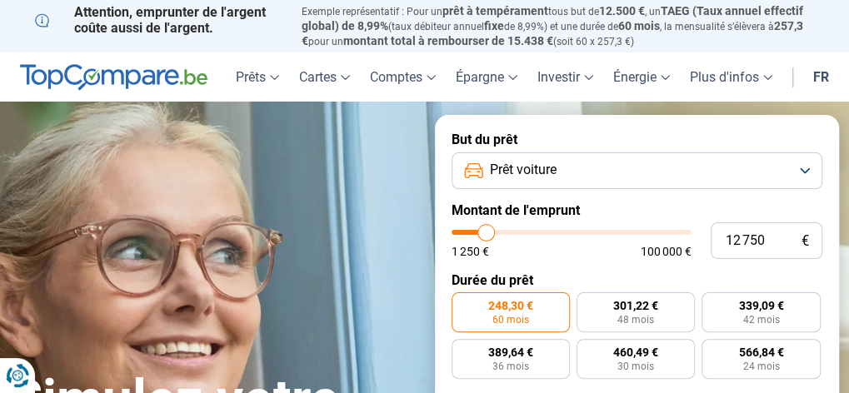
click at [488, 230] on input "range" at bounding box center [572, 232] width 240 height 5
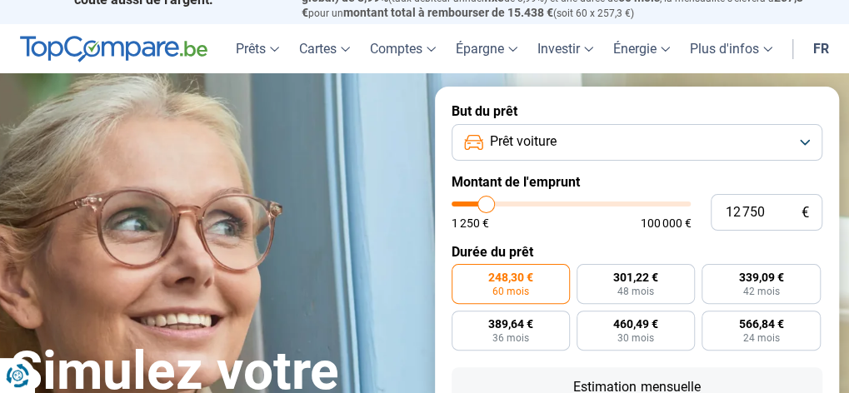
click at [488, 207] on input "range" at bounding box center [572, 204] width 240 height 5
click at [488, 230] on form "But du prêt Prêt voiture Montant de l'emprunt 12 750 € 1 250 € 100 000 € Durée …" at bounding box center [637, 344] width 405 height 514
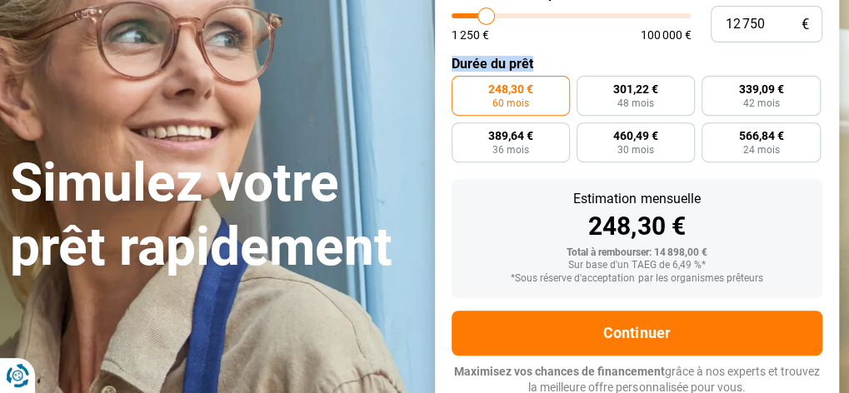
click at [488, 230] on div "248,30 €" at bounding box center [637, 226] width 345 height 25
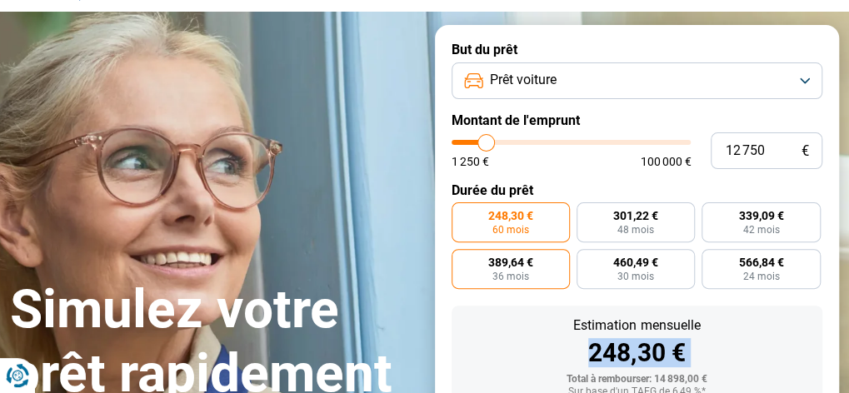
scroll to position [55, 0]
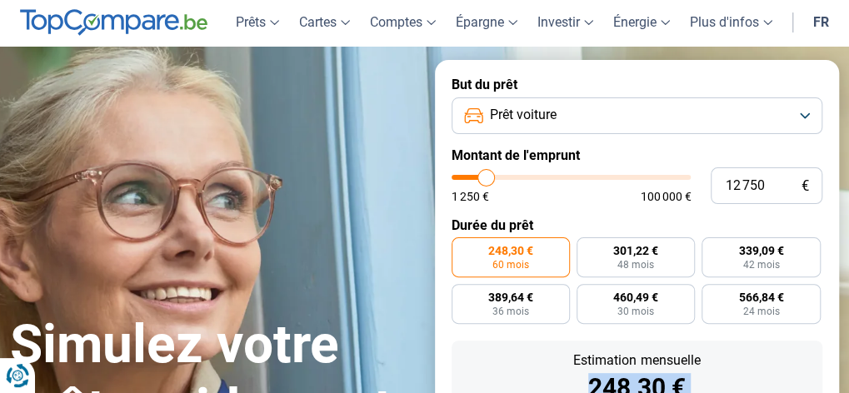
click at [478, 178] on input "range" at bounding box center [572, 177] width 240 height 5
click at [476, 176] on input "range" at bounding box center [572, 177] width 240 height 5
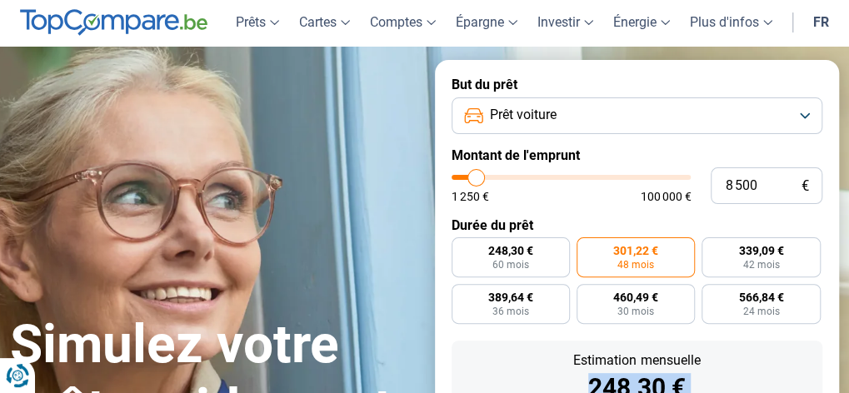
click at [476, 176] on input "range" at bounding box center [572, 177] width 240 height 5
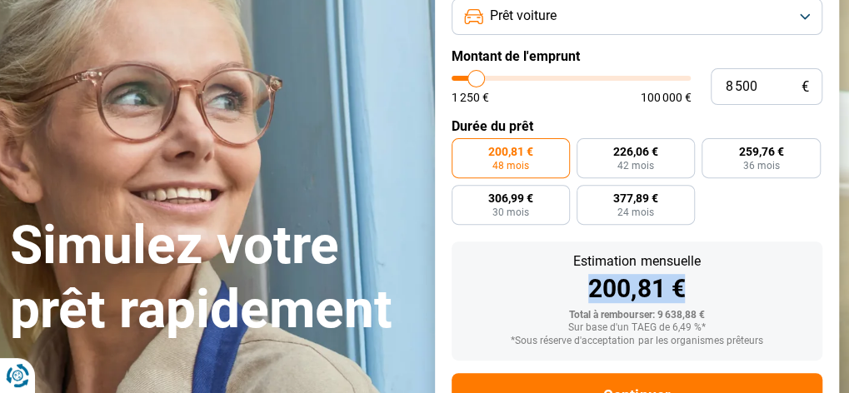
scroll to position [138, 0]
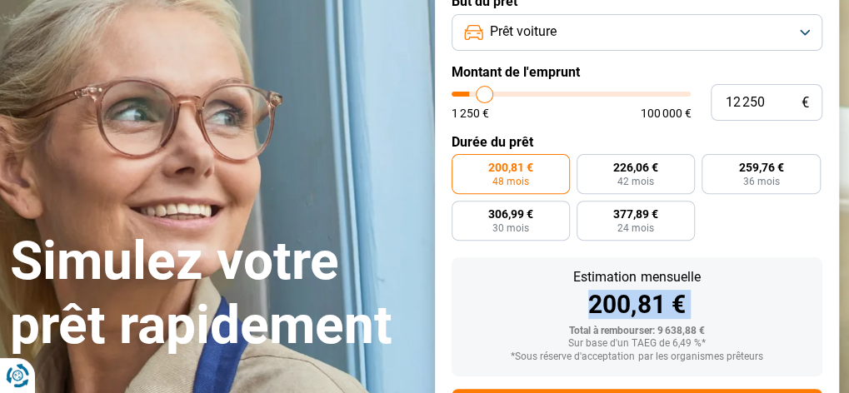
click at [484, 97] on input "range" at bounding box center [572, 94] width 240 height 5
click at [474, 97] on input "range" at bounding box center [572, 94] width 240 height 5
click at [482, 97] on input "range" at bounding box center [572, 94] width 240 height 5
click at [485, 96] on input "range" at bounding box center [572, 94] width 240 height 5
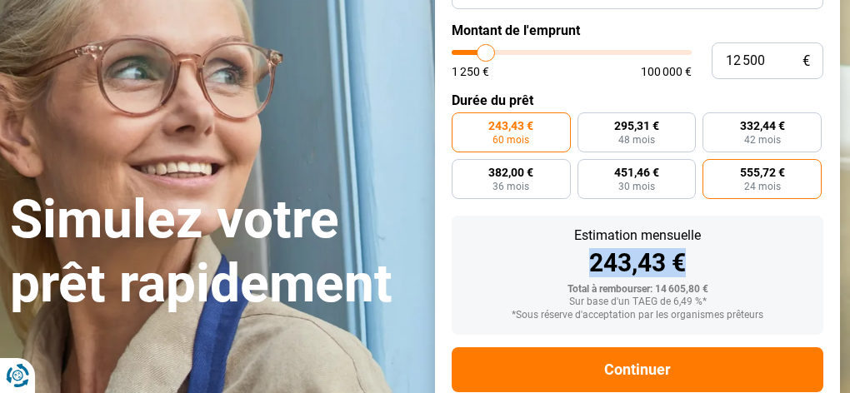
scroll to position [157, 0]
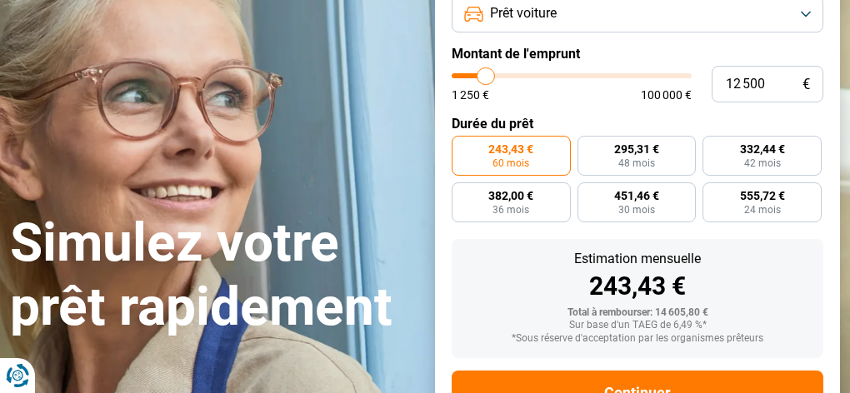
click at [834, 162] on form "But du prêt Prêt voiture Montant de l'emprunt 12 500 € 1 250 € 100 000 € Durée …" at bounding box center [637, 215] width 405 height 514
click at [811, 147] on label "332,44 € 42 mois" at bounding box center [761, 156] width 119 height 40
click at [713, 147] on input "332,44 € 42 mois" at bounding box center [707, 141] width 11 height 11
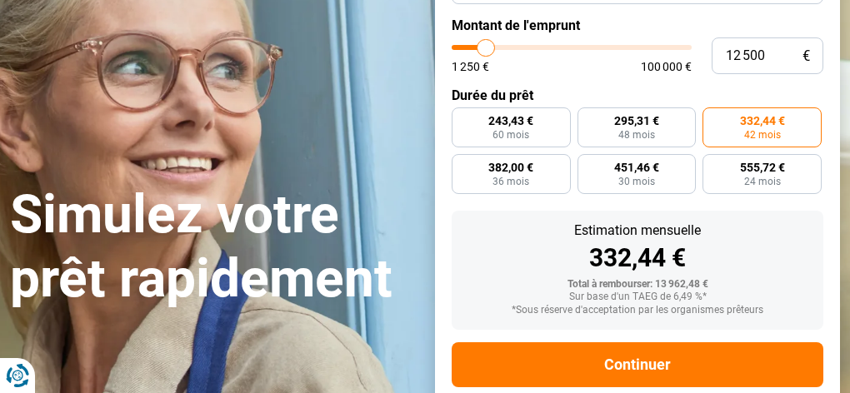
scroll to position [222, 0]
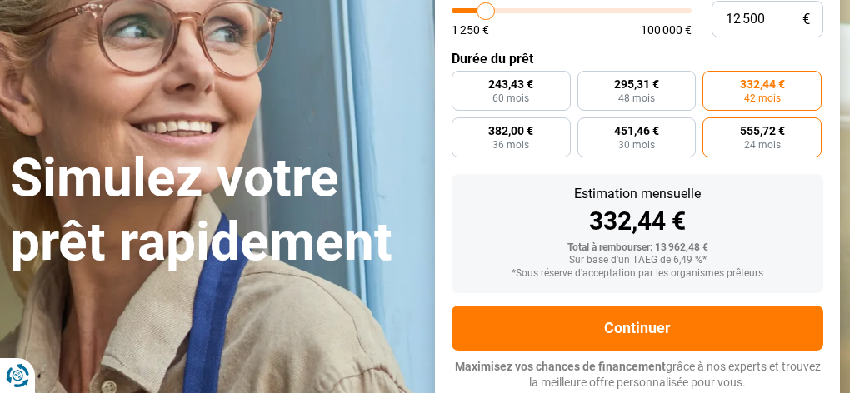
click at [793, 147] on label "555,72 € 24 mois" at bounding box center [761, 137] width 119 height 40
click at [713, 128] on input "555,72 € 24 mois" at bounding box center [707, 122] width 11 height 11
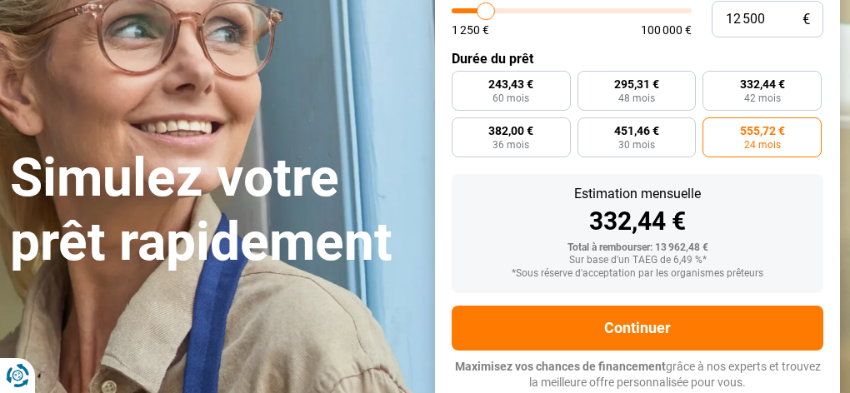
click at [816, 147] on label "555,72 € 24 mois" at bounding box center [761, 137] width 119 height 40
click at [713, 128] on input "555,72 € 24 mois" at bounding box center [707, 122] width 11 height 11
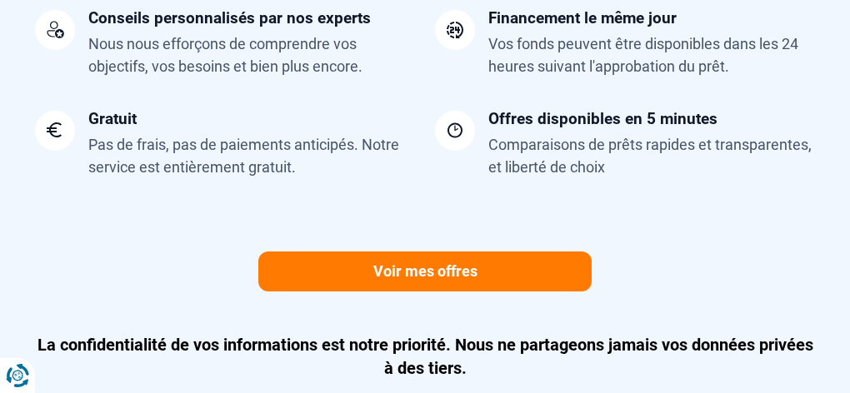
scroll to position [1732, 0]
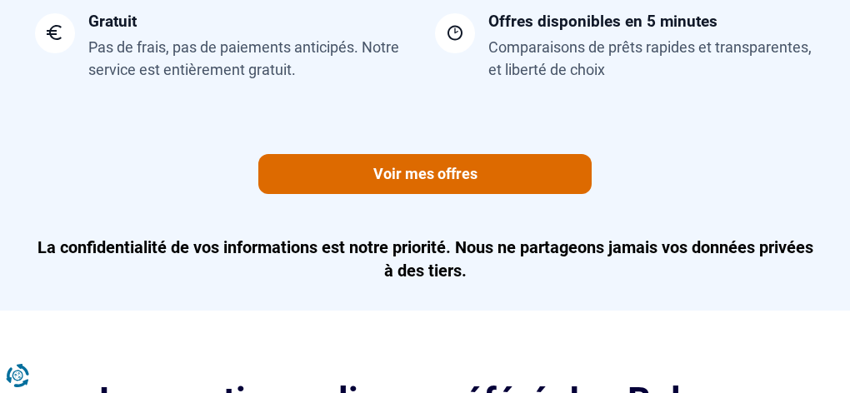
click at [420, 176] on link "Voir mes offres" at bounding box center [424, 174] width 333 height 40
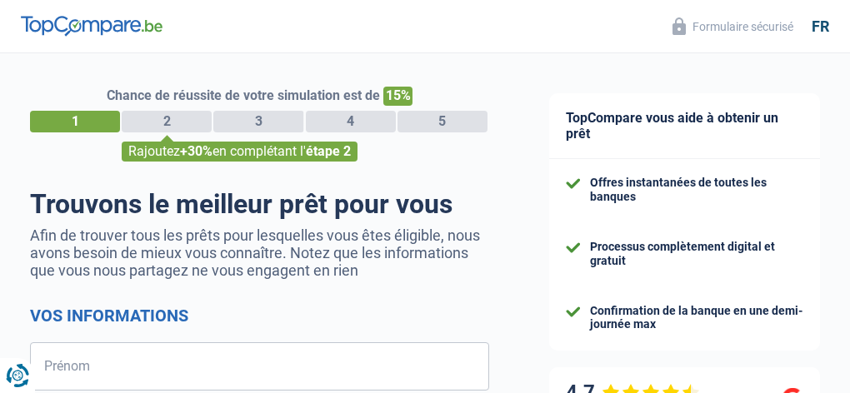
select select "32"
click at [180, 118] on div "2" at bounding box center [167, 122] width 90 height 22
click at [244, 148] on div "Rajoutez +30% en complétant l' étape 2" at bounding box center [240, 152] width 236 height 20
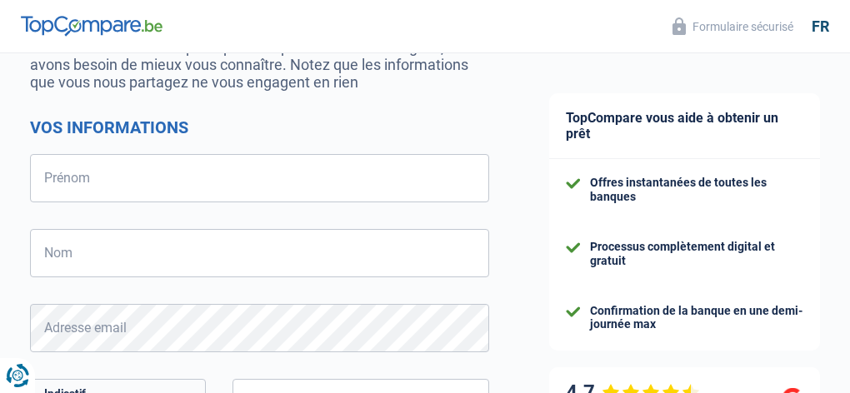
scroll to position [167, 0]
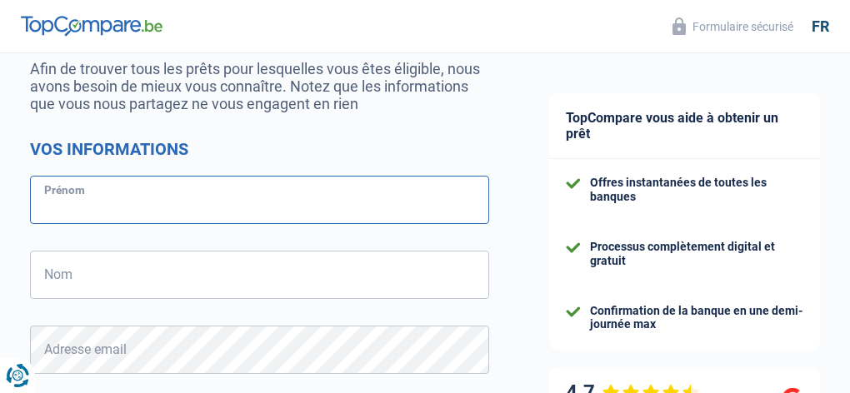
click at [140, 199] on input "Prénom" at bounding box center [259, 200] width 459 height 48
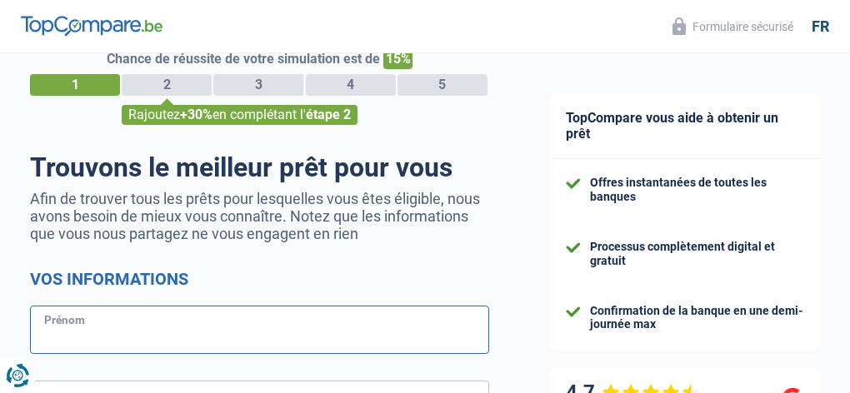
scroll to position [0, 0]
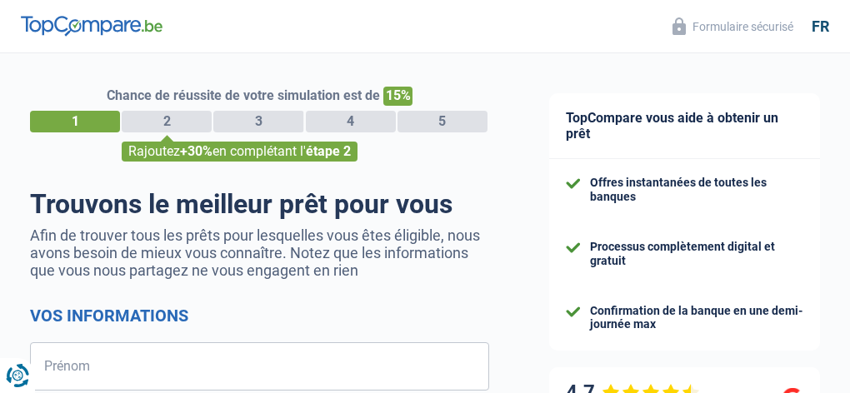
click at [95, 26] on img at bounding box center [92, 26] width 142 height 20
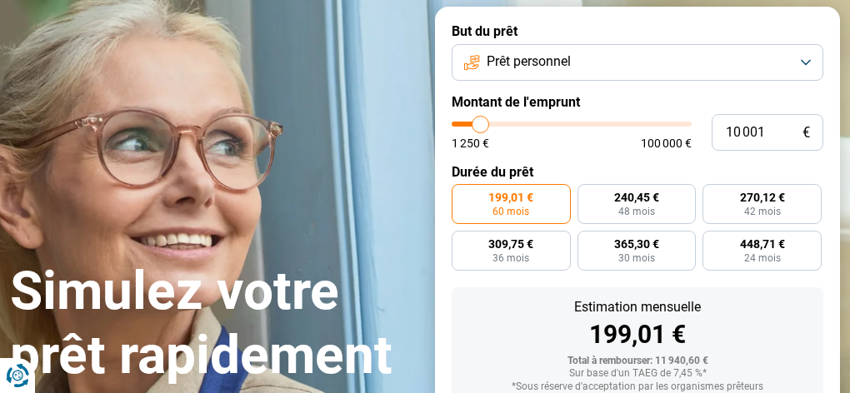
scroll to position [83, 0]
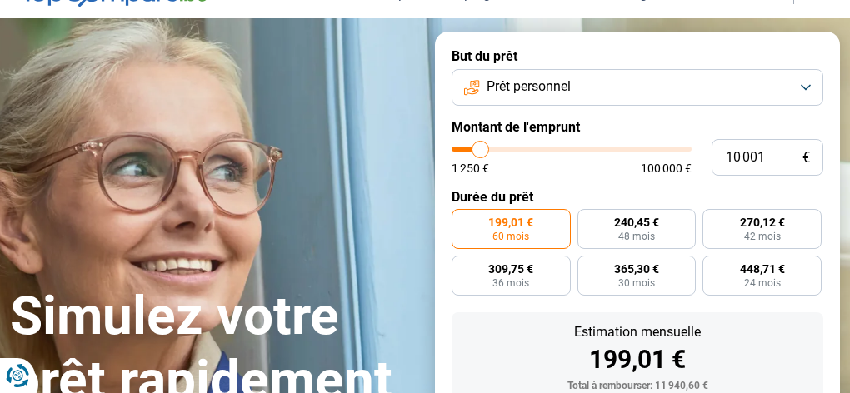
click at [804, 88] on button "Prêt personnel" at bounding box center [638, 87] width 372 height 37
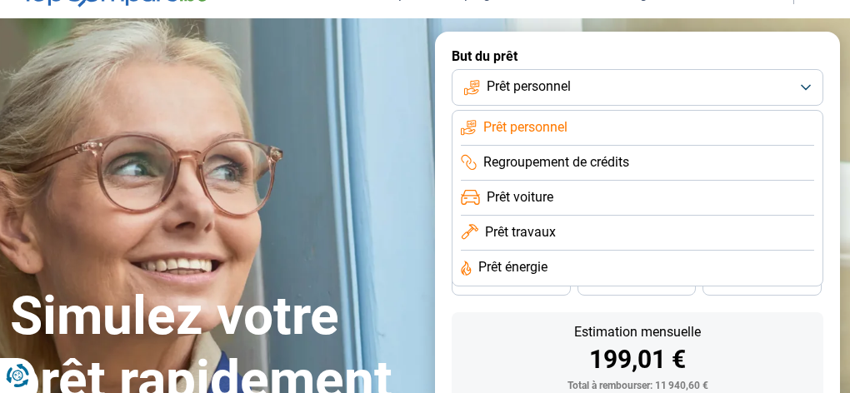
click at [554, 194] on li "Prêt voiture" at bounding box center [637, 198] width 353 height 35
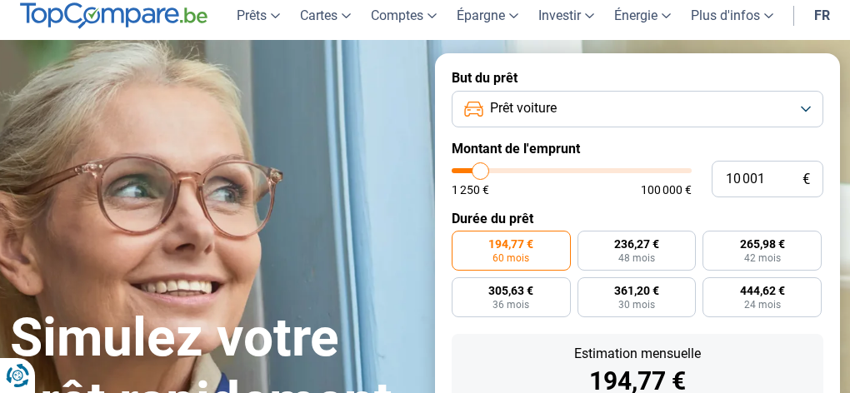
scroll to position [55, 0]
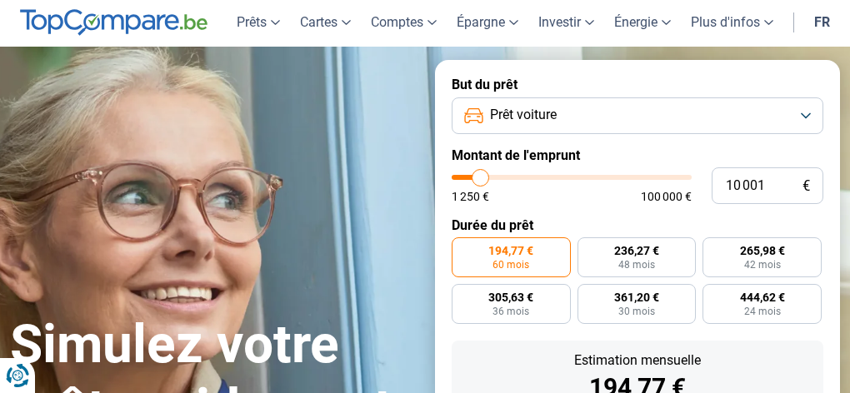
type input "14 250"
type input "14250"
type input "14 500"
type input "14500"
type input "15 000"
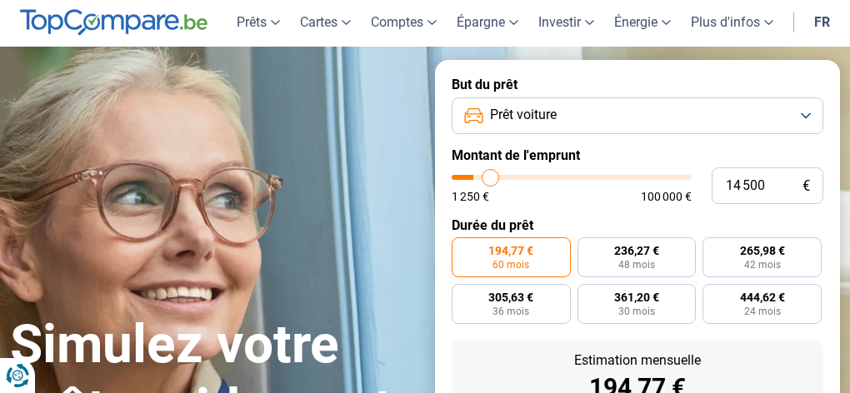
type input "15000"
type input "15 250"
type input "15250"
type input "15 500"
type input "15500"
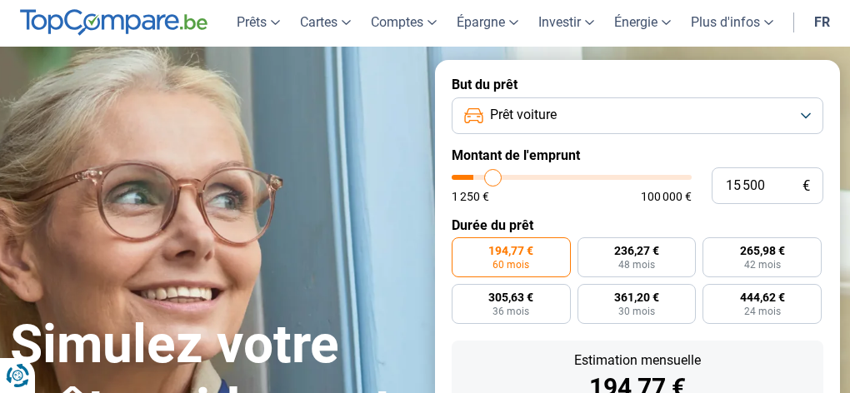
type input "15 750"
type input "15750"
type input "16 000"
type input "16000"
type input "16 250"
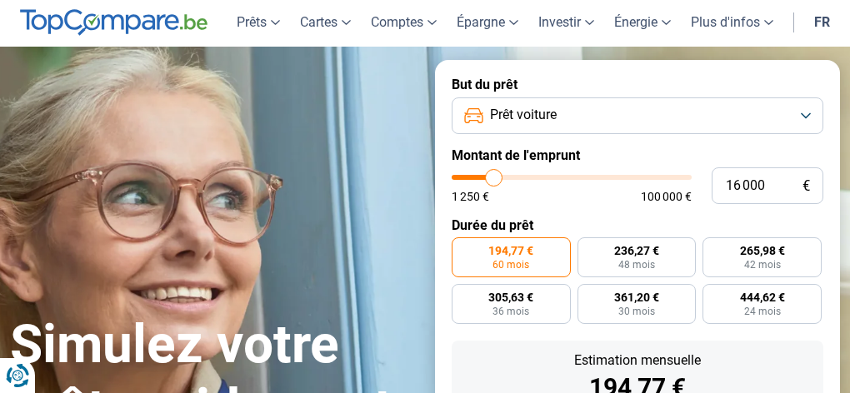
type input "16250"
type input "16 000"
type input "16000"
type input "15 750"
type input "15750"
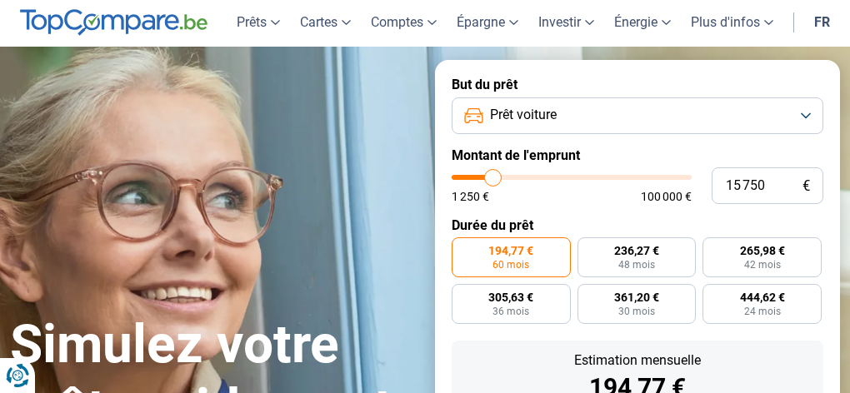
type input "15 500"
type input "15500"
type input "15 250"
type input "15250"
type input "15 000"
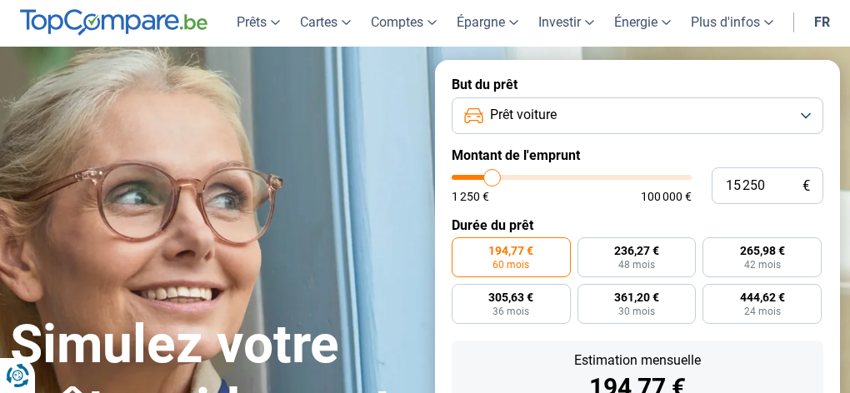
type input "15000"
type input "14 750"
type input "14750"
type input "14 500"
type input "14500"
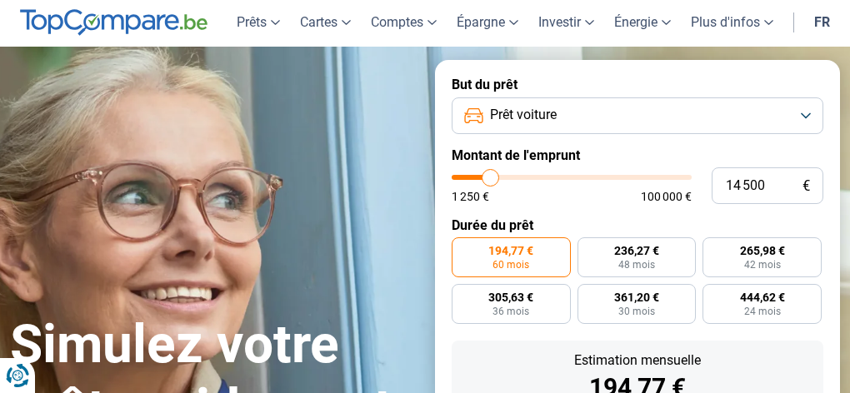
type input "14 250"
type input "14250"
type input "14 000"
type input "14000"
type input "13 750"
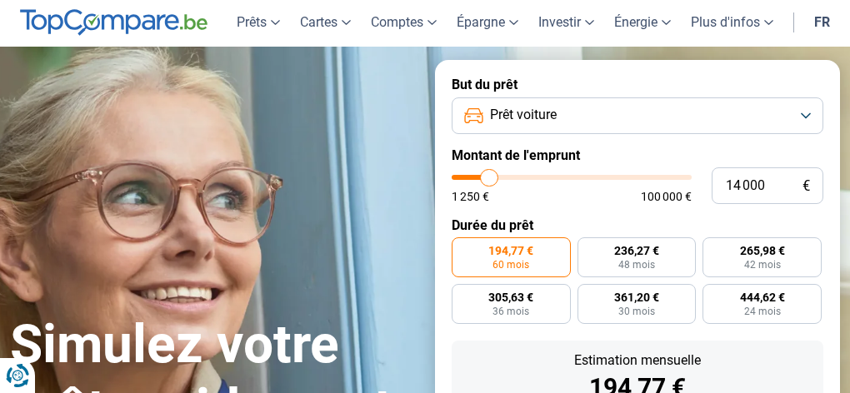
type input "13750"
type input "13 500"
type input "13500"
type input "13 250"
type input "13250"
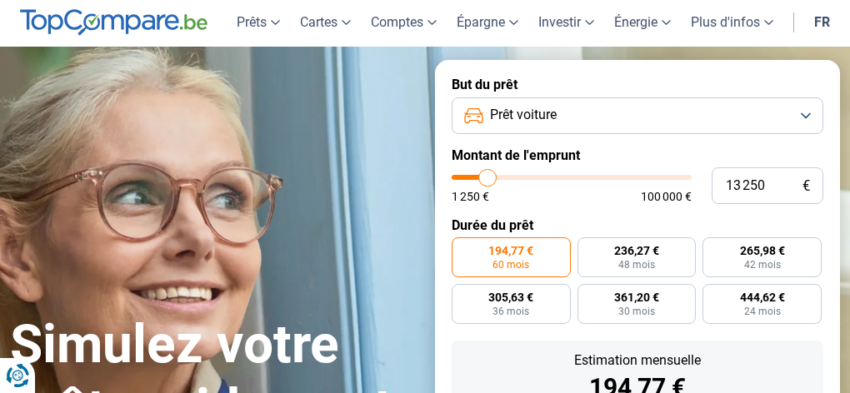
type input "13 000"
type input "13000"
type input "12 750"
type input "12750"
click at [487, 180] on input "range" at bounding box center [572, 177] width 240 height 5
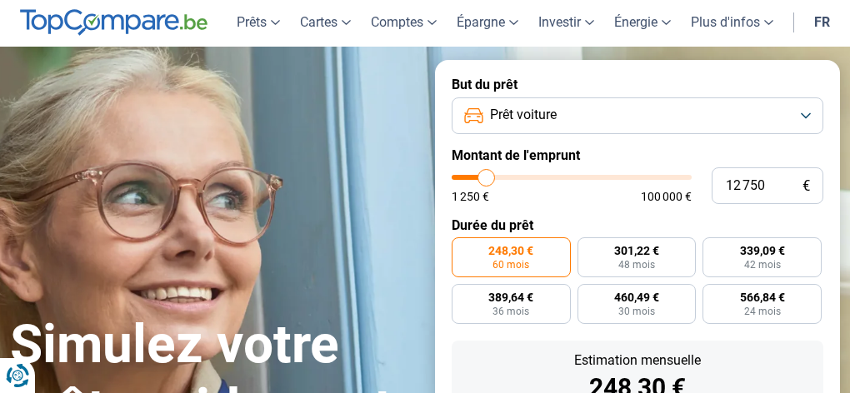
click at [487, 180] on input "range" at bounding box center [572, 177] width 240 height 5
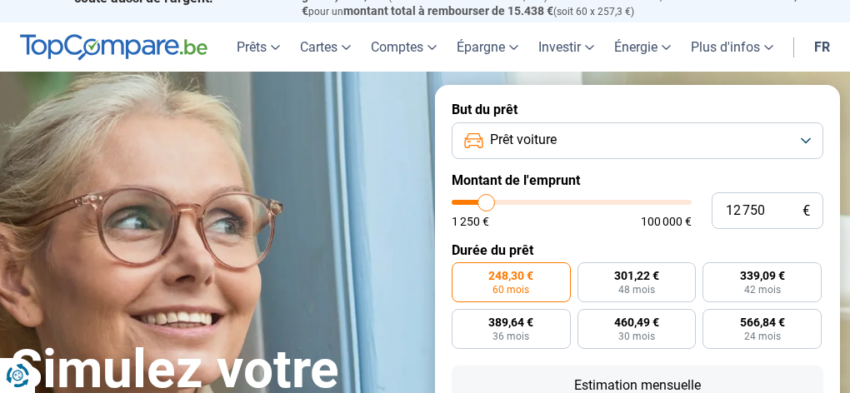
scroll to position [0, 0]
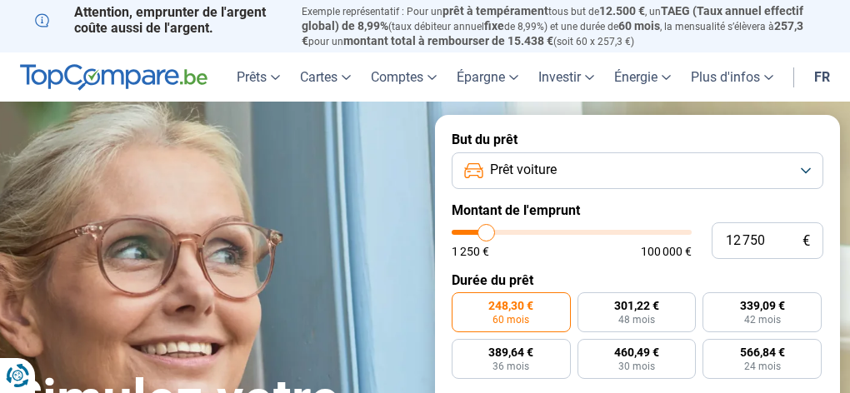
type input "15 750"
type input "15750"
type input "15 250"
type input "15250"
type input "15 000"
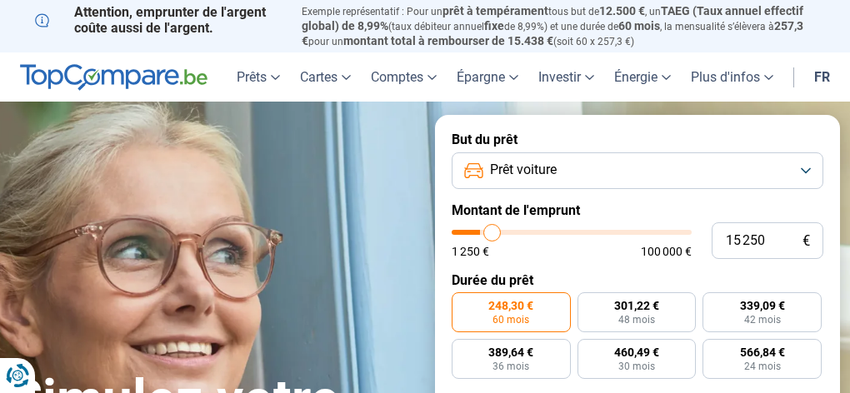
type input "15000"
type input "14 750"
type input "14750"
type input "14 500"
type input "14500"
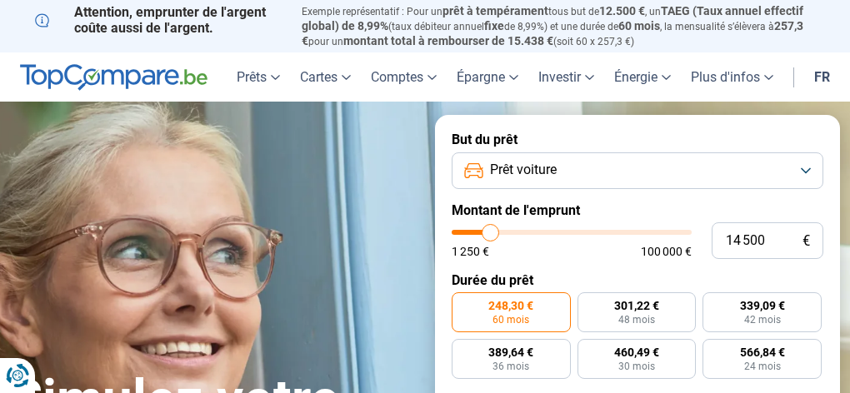
type input "14 000"
type input "14000"
click at [489, 233] on input "range" at bounding box center [572, 232] width 240 height 5
type input "13 750"
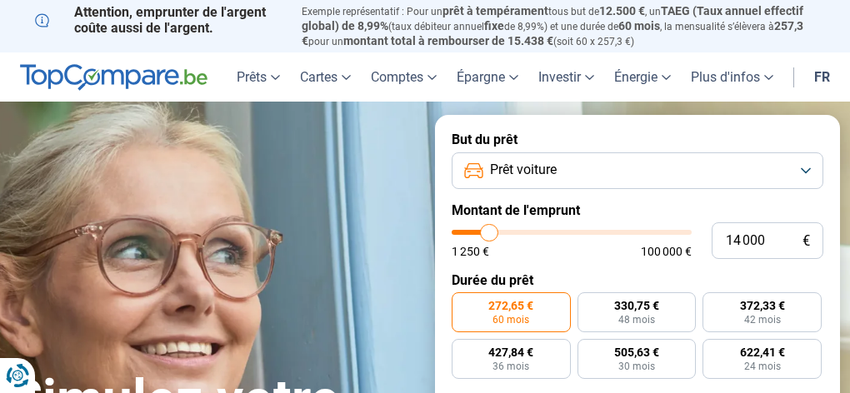
type input "13750"
type input "12 750"
click at [487, 234] on input "range" at bounding box center [572, 232] width 240 height 5
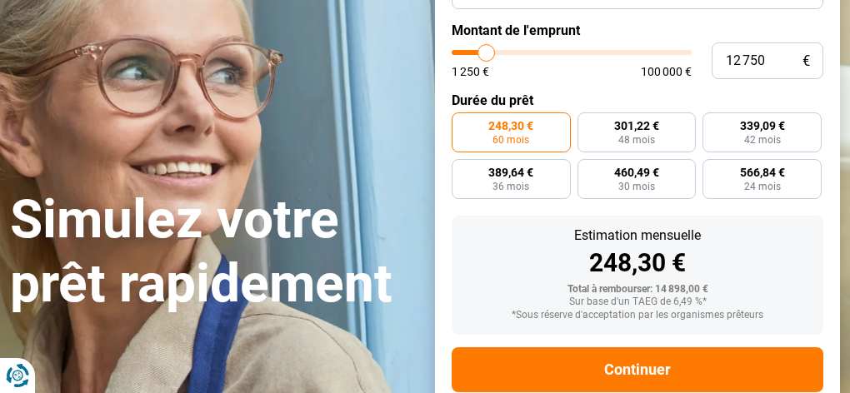
scroll to position [222, 0]
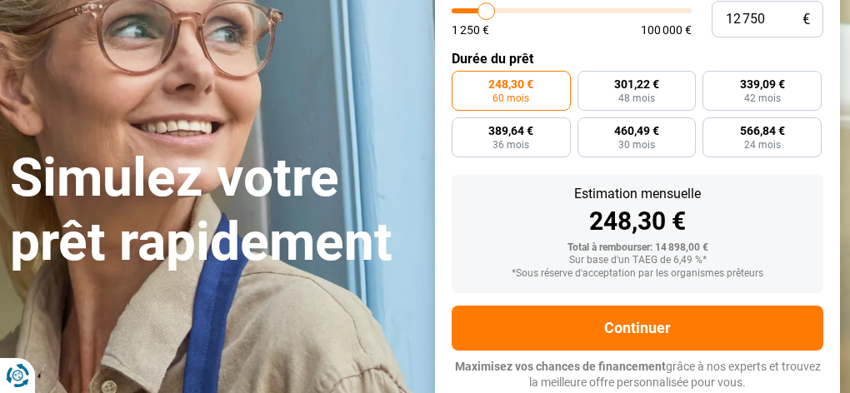
click at [487, 234] on form "But du prêt Prêt voiture Montant de l'emprunt 12 750 € 1 250 € 100 000 € Durée …" at bounding box center [637, 150] width 405 height 514
drag, startPoint x: 487, startPoint y: 234, endPoint x: 501, endPoint y: 192, distance: 44.0
click at [496, 204] on div "Estimation mensuelle 248,30 €" at bounding box center [637, 210] width 345 height 47
click at [497, 201] on div "Estimation mensuelle 248,30 €" at bounding box center [637, 210] width 345 height 47
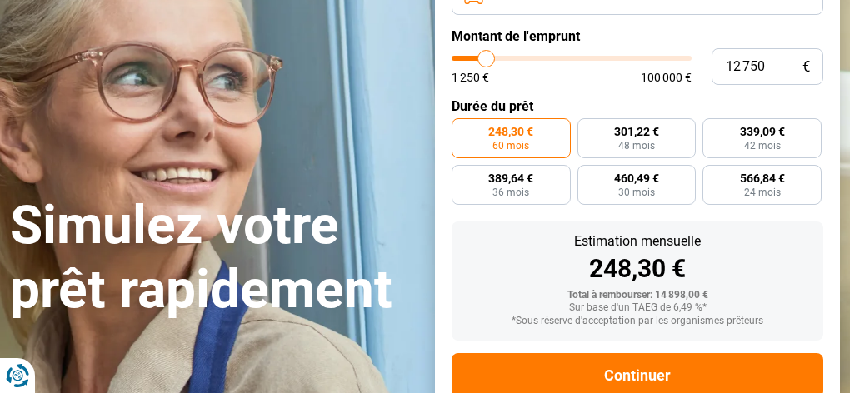
scroll to position [138, 0]
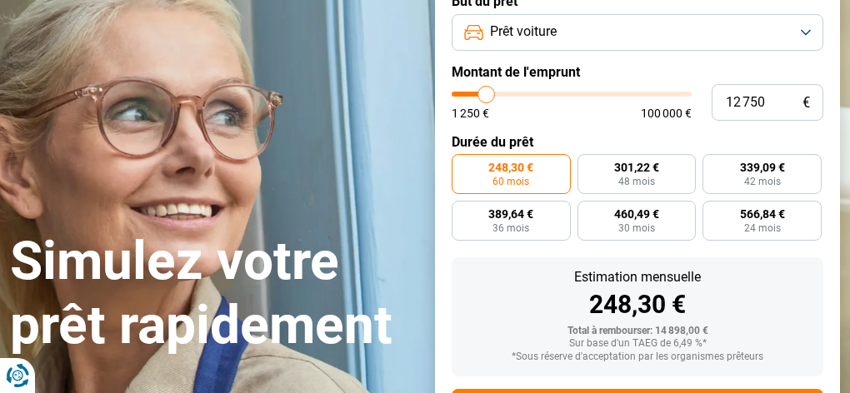
click at [479, 92] on input "range" at bounding box center [572, 94] width 240 height 5
click at [477, 94] on input "range" at bounding box center [572, 94] width 240 height 5
type input "8500"
click at [477, 94] on input "range" at bounding box center [572, 94] width 240 height 5
type input "8 500"
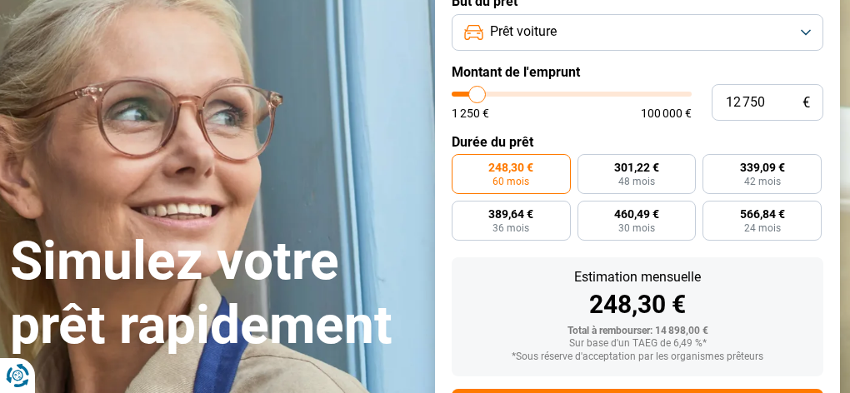
radio input "true"
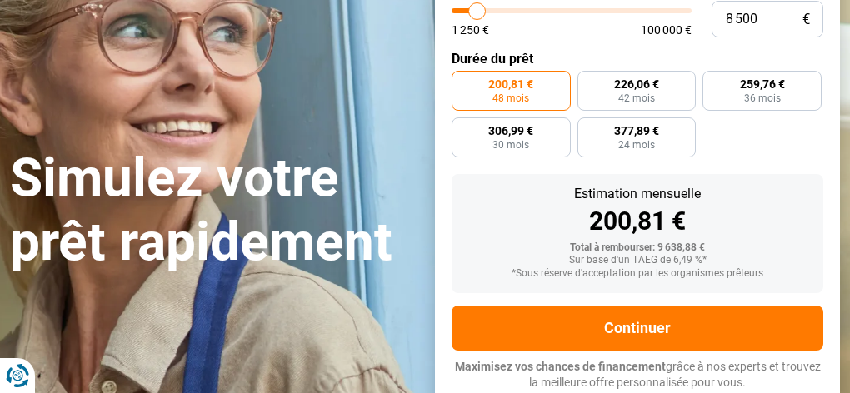
type input "12 250"
type input "12250"
click at [485, 9] on input "range" at bounding box center [572, 10] width 240 height 5
radio input "false"
click at [479, 10] on input "range" at bounding box center [572, 10] width 240 height 5
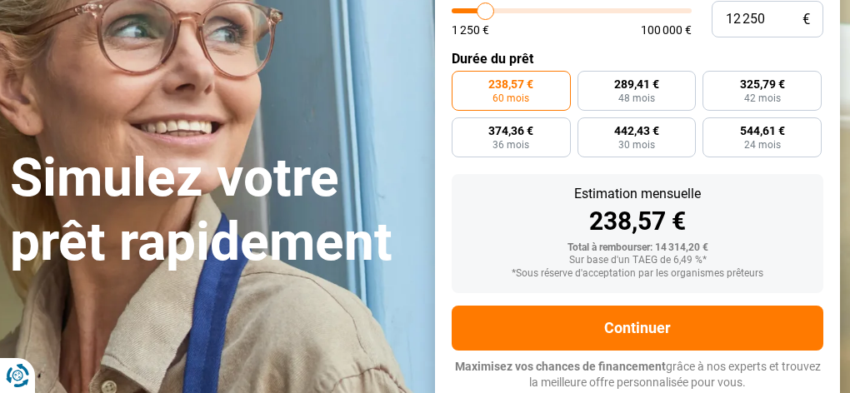
click at [477, 11] on input "range" at bounding box center [572, 10] width 240 height 5
type input "8 500"
type input "8500"
type input "8 250"
type input "8250"
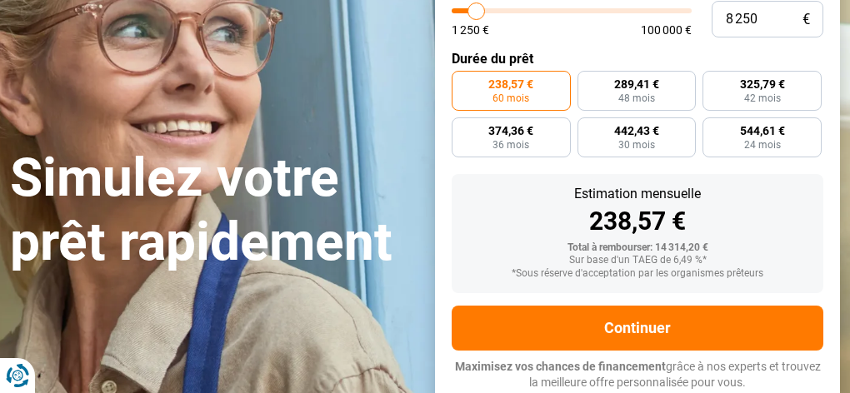
type input "8 000"
type input "8000"
type input "8 250"
type input "8250"
type input "8 750"
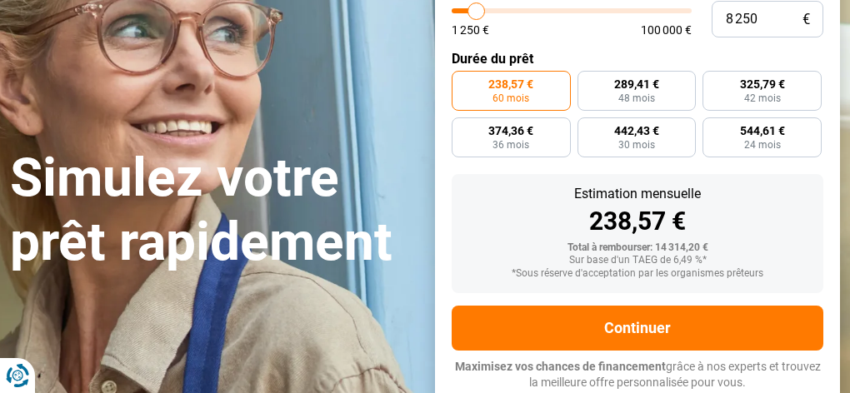
type input "8750"
type input "9 000"
type input "9000"
type input "9 250"
type input "9250"
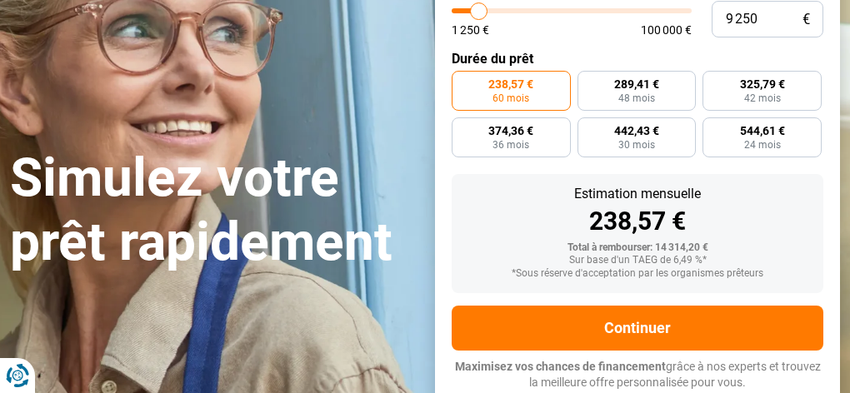
type input "9 500"
type input "9500"
type input "9 750"
type input "9750"
type input "10 250"
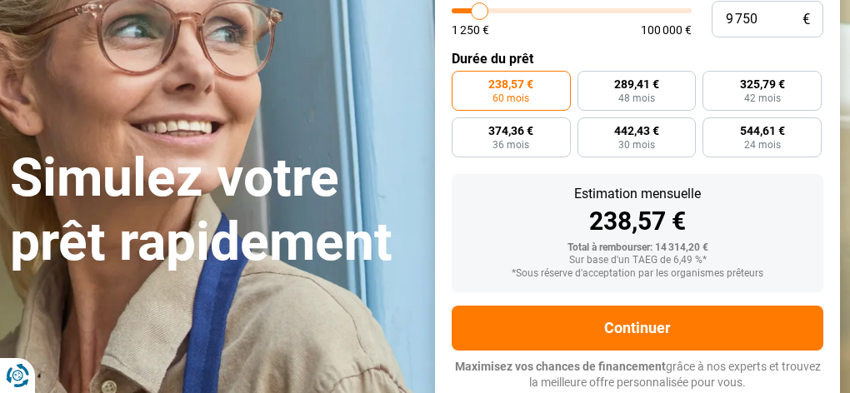
type input "10250"
type input "10 750"
type input "10750"
type input "11 500"
type input "11500"
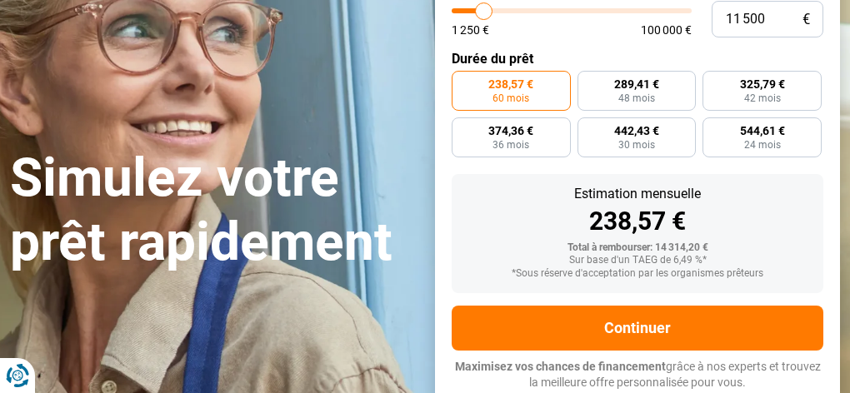
type input "12 000"
type input "12000"
type input "11 750"
type input "11750"
type input "11 250"
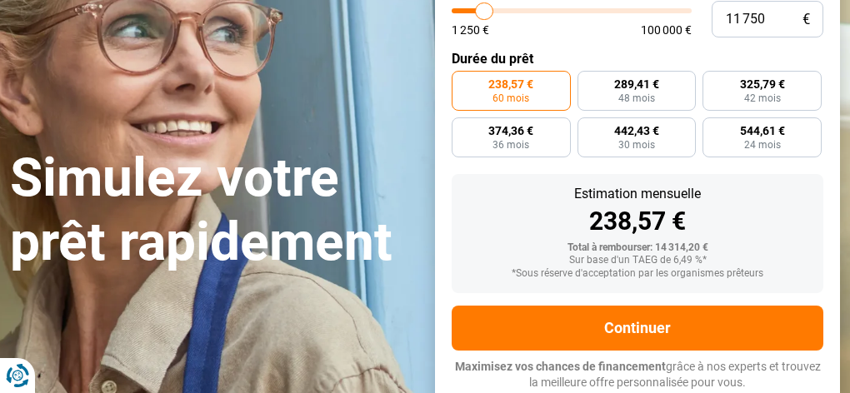
type input "11250"
type input "11 000"
type input "11000"
type input "11 250"
type input "11250"
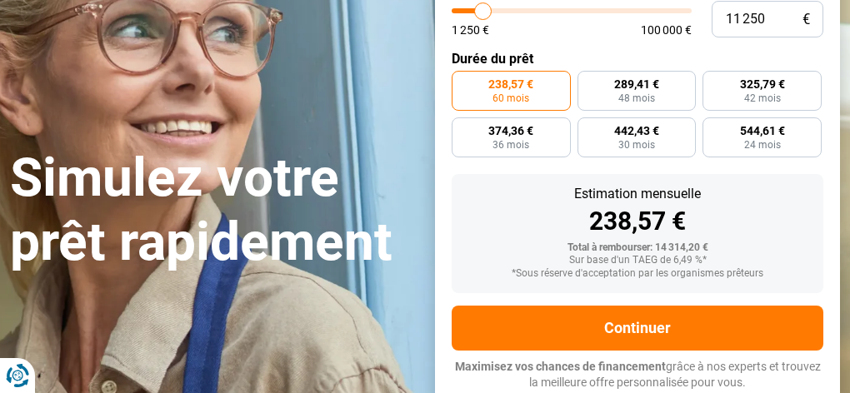
type input "11 750"
type input "11750"
type input "12 500"
type input "12500"
type input "12 750"
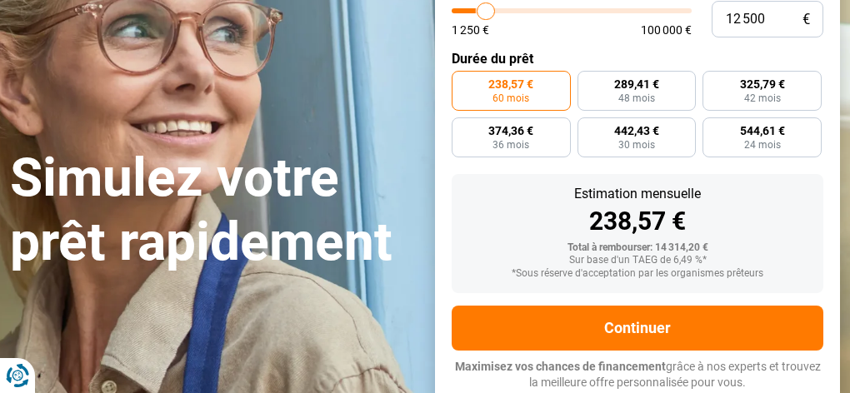
type input "12750"
type input "12 500"
type input "12500"
type input "12 250"
type input "12250"
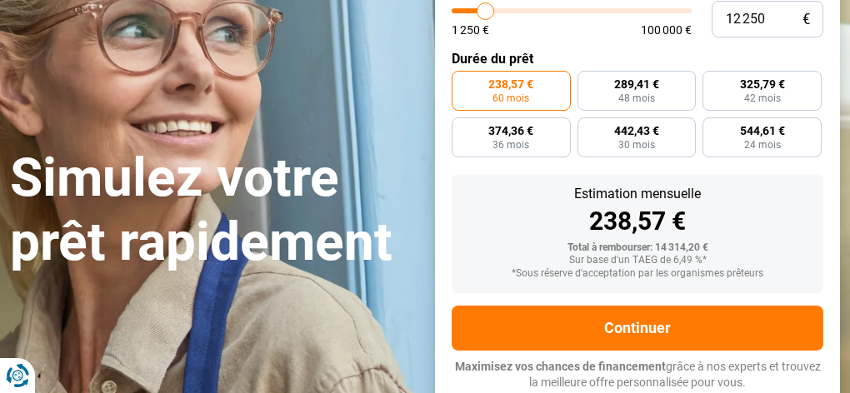
type input "12 000"
type input "12000"
type input "11 750"
type input "11750"
type input "12 500"
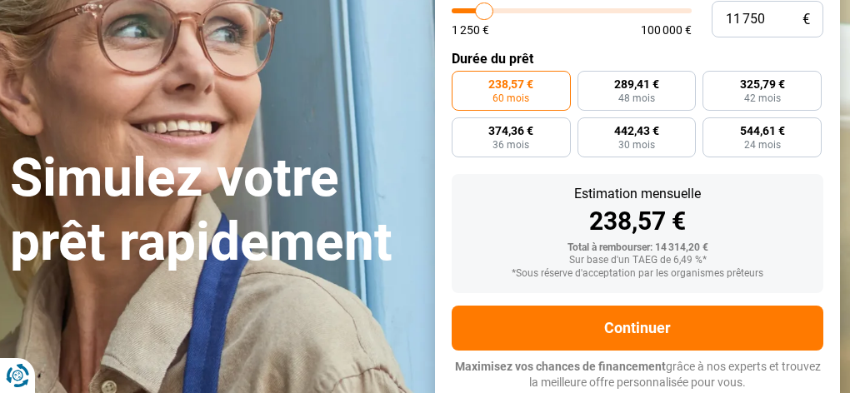
type input "12500"
type input "13 000"
type input "13000"
type input "13 500"
type input "13500"
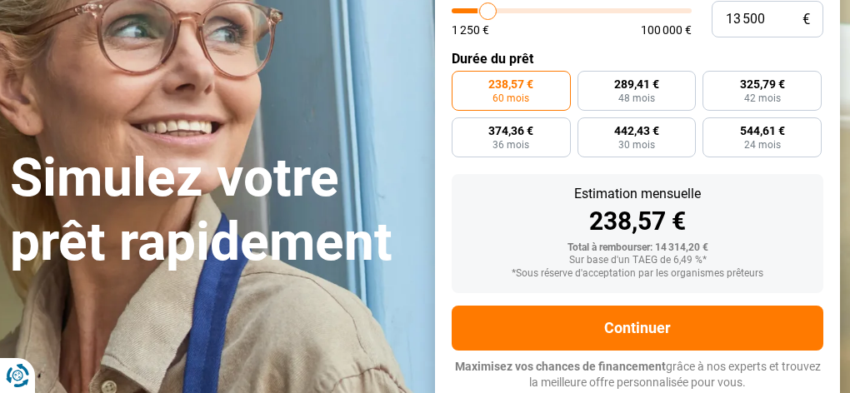
type input "13 750"
type input "13750"
type input "13 250"
type input "13250"
type input "13 000"
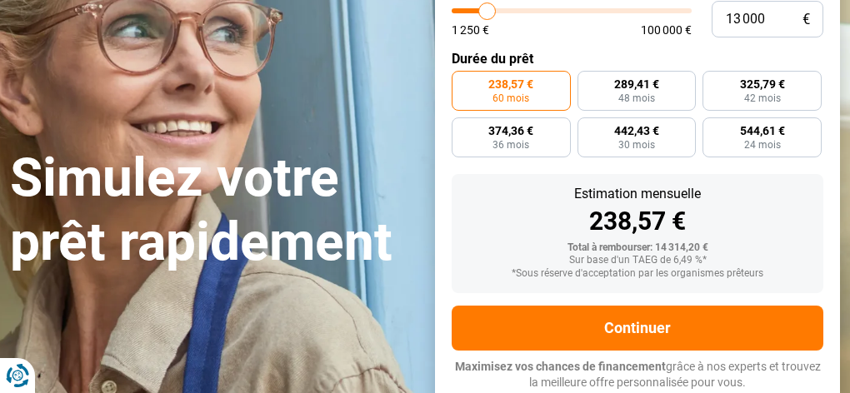
drag, startPoint x: 477, startPoint y: 11, endPoint x: 487, endPoint y: 13, distance: 9.5
type input "13000"
click at [487, 13] on input "range" at bounding box center [572, 10] width 240 height 5
type input "12 750"
type input "12750"
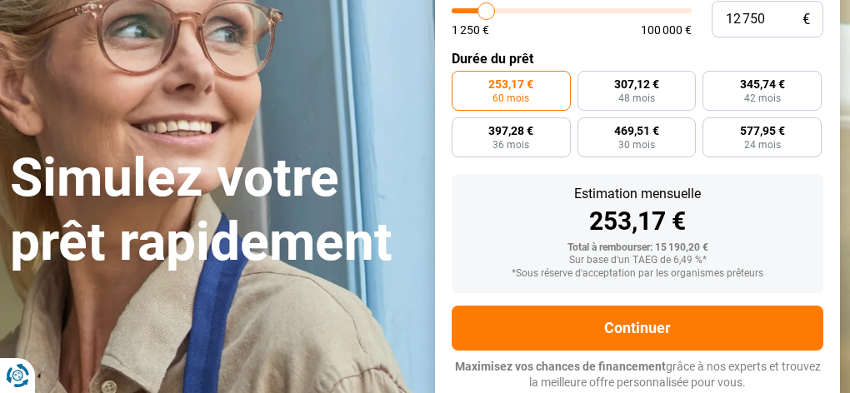
type input "12 250"
type input "12250"
type input "11 750"
type input "11750"
type input "11 500"
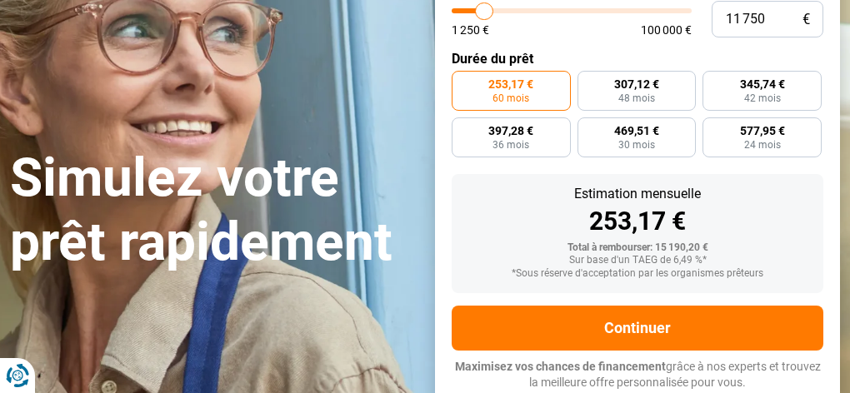
type input "11500"
type input "11 750"
type input "11750"
type input "12 250"
type input "12250"
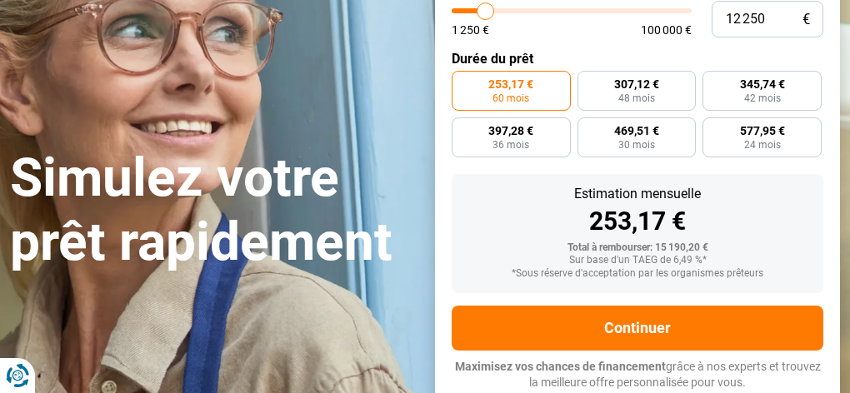
click at [485, 13] on input "range" at bounding box center [572, 10] width 240 height 5
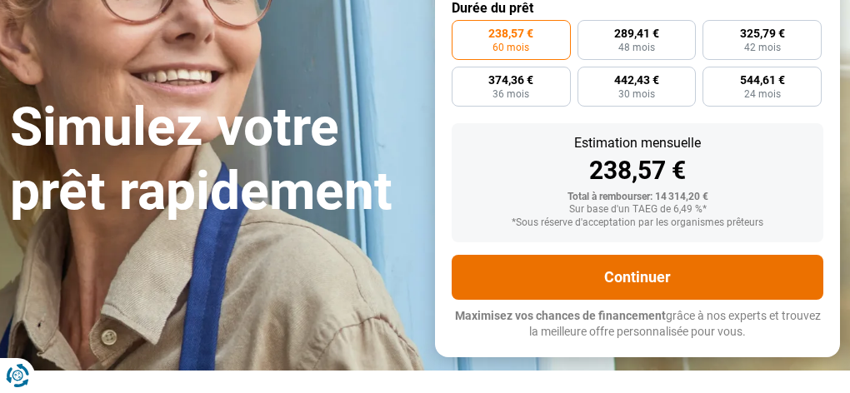
scroll to position [250, 0]
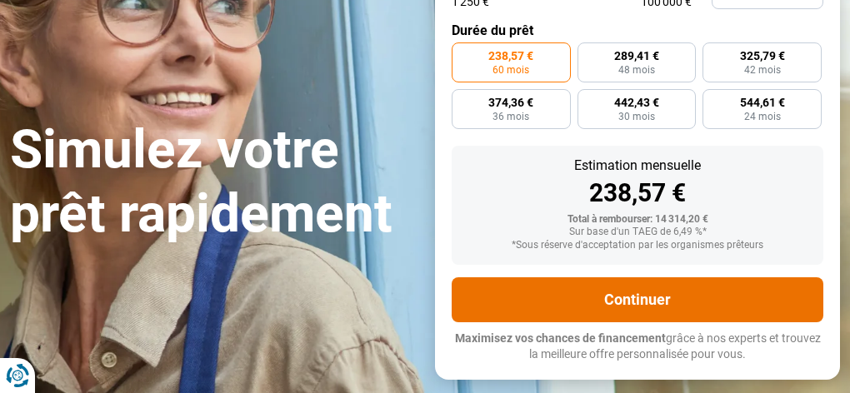
click at [628, 295] on button "Continuer" at bounding box center [638, 299] width 372 height 45
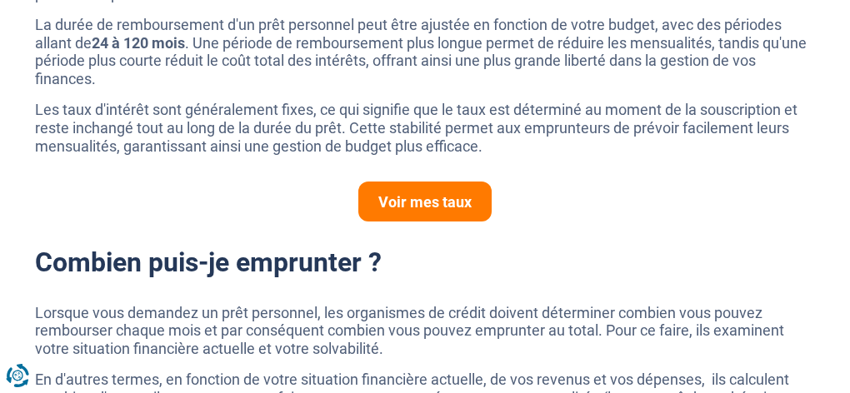
scroll to position [1166, 0]
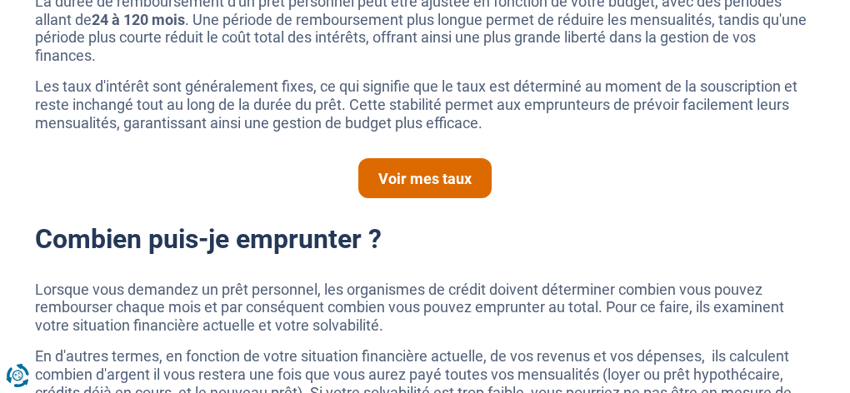
click at [422, 184] on link "Voir mes taux" at bounding box center [424, 178] width 133 height 40
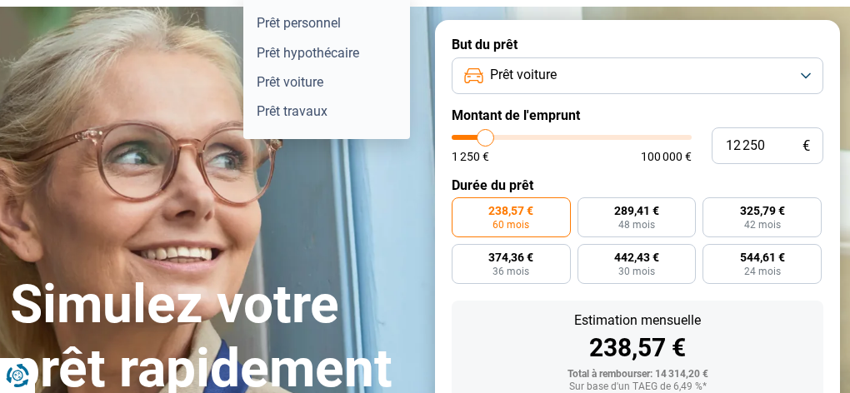
scroll to position [0, 0]
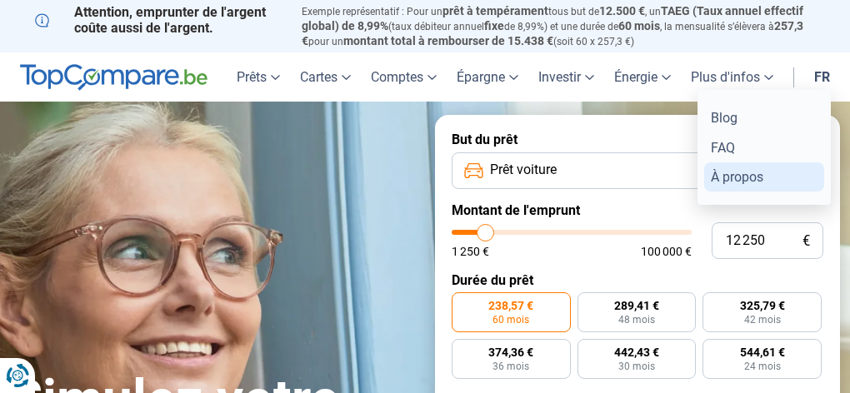
click at [726, 170] on link "À propos" at bounding box center [764, 176] width 120 height 29
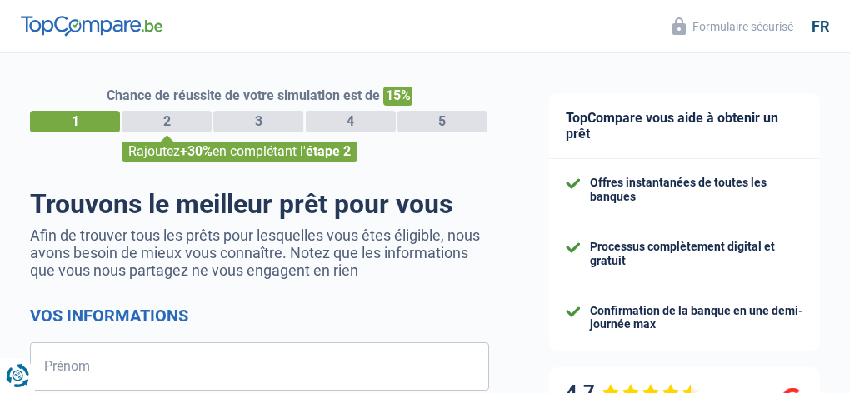
select select "32"
click at [160, 128] on div "2" at bounding box center [167, 122] width 90 height 22
click at [162, 126] on div "2" at bounding box center [167, 122] width 90 height 22
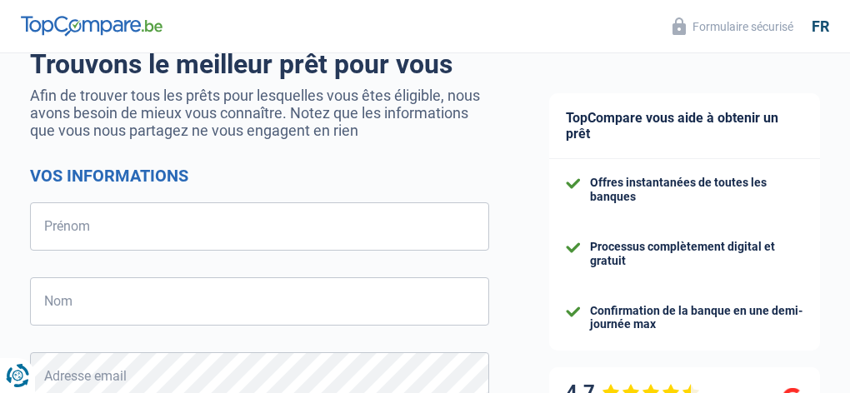
scroll to position [83, 0]
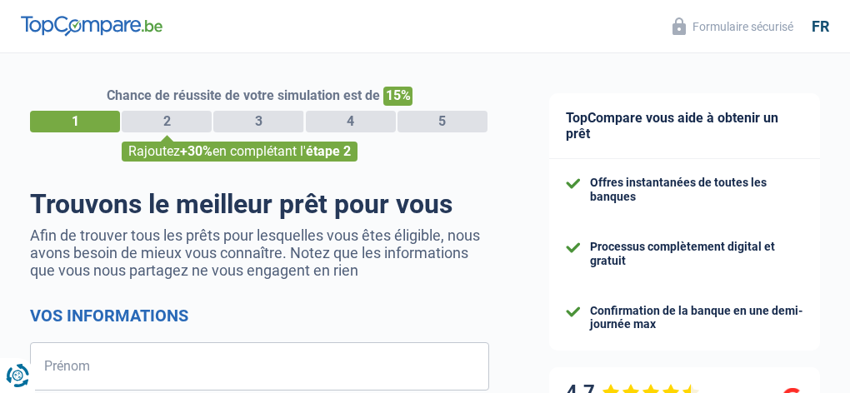
select select "32"
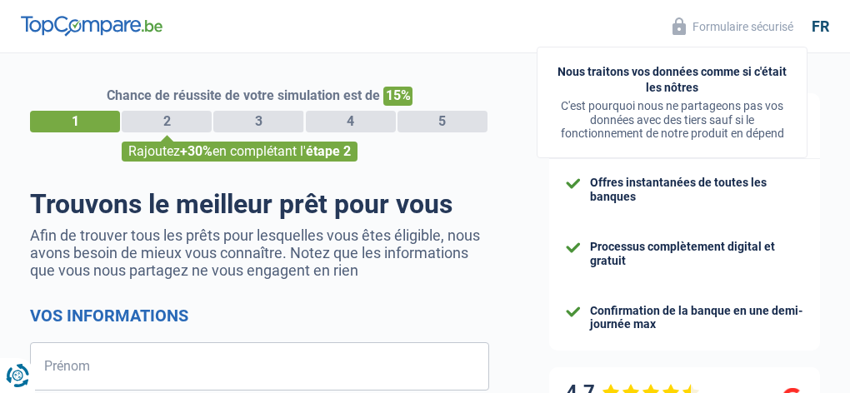
click at [731, 26] on button "Formulaire sécurisé" at bounding box center [732, 25] width 141 height 27
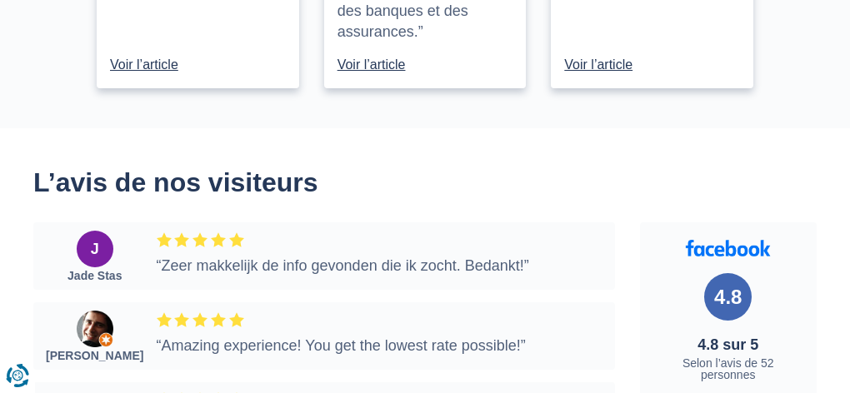
scroll to position [2083, 0]
